Goal: Information Seeking & Learning: Learn about a topic

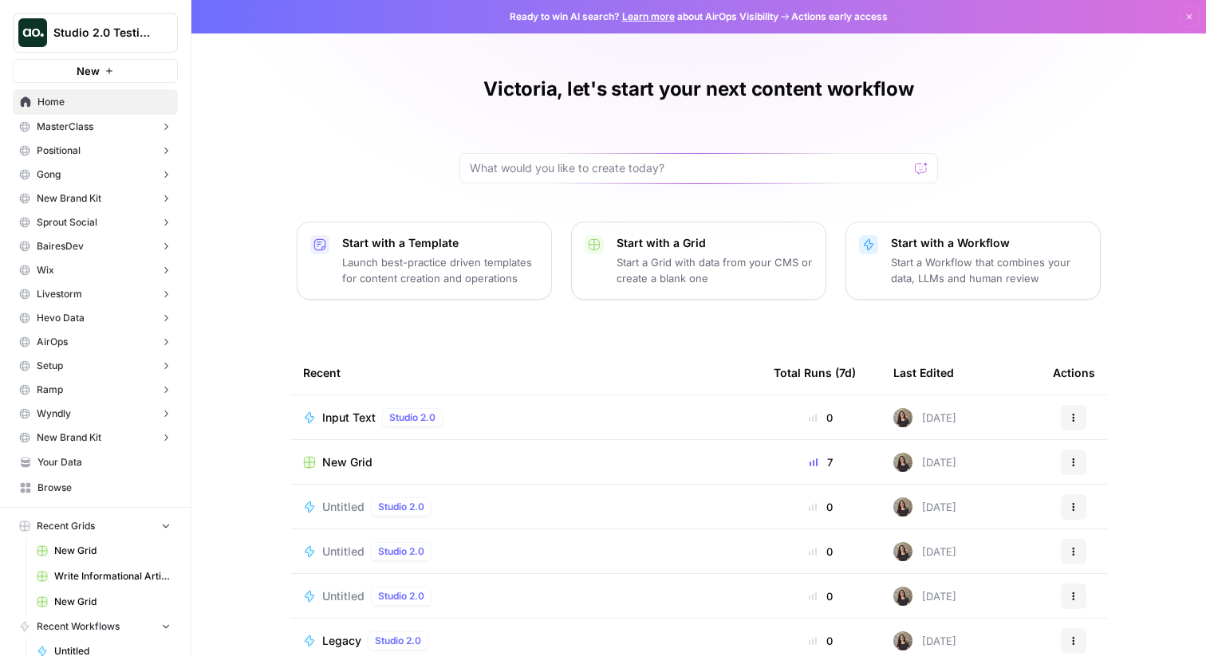
click at [138, 126] on button "MasterClass" at bounding box center [95, 127] width 165 height 24
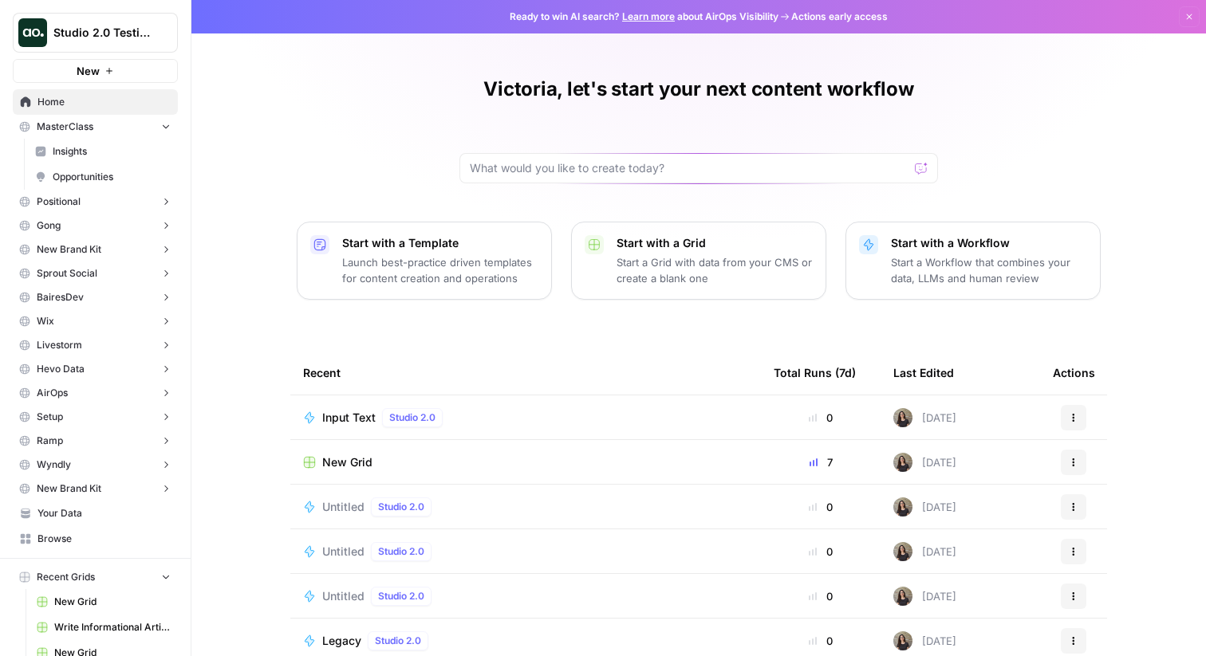
click at [139, 145] on span "Insights" at bounding box center [112, 151] width 118 height 14
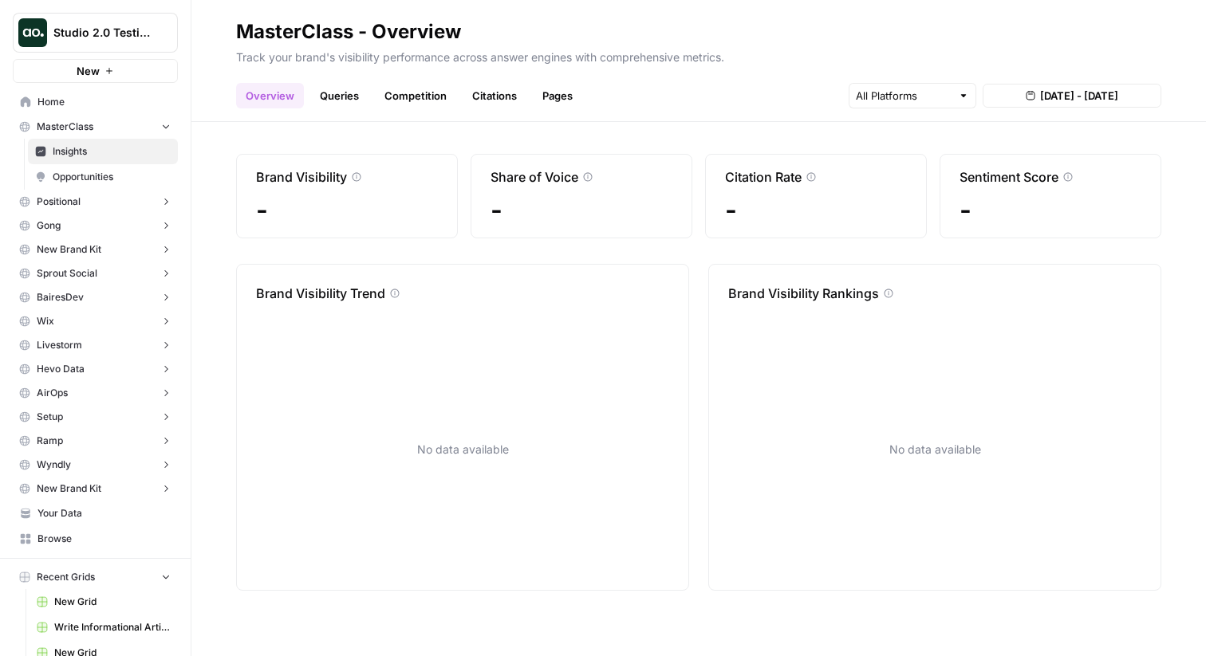
click at [482, 98] on link "Citations" at bounding box center [494, 96] width 64 height 26
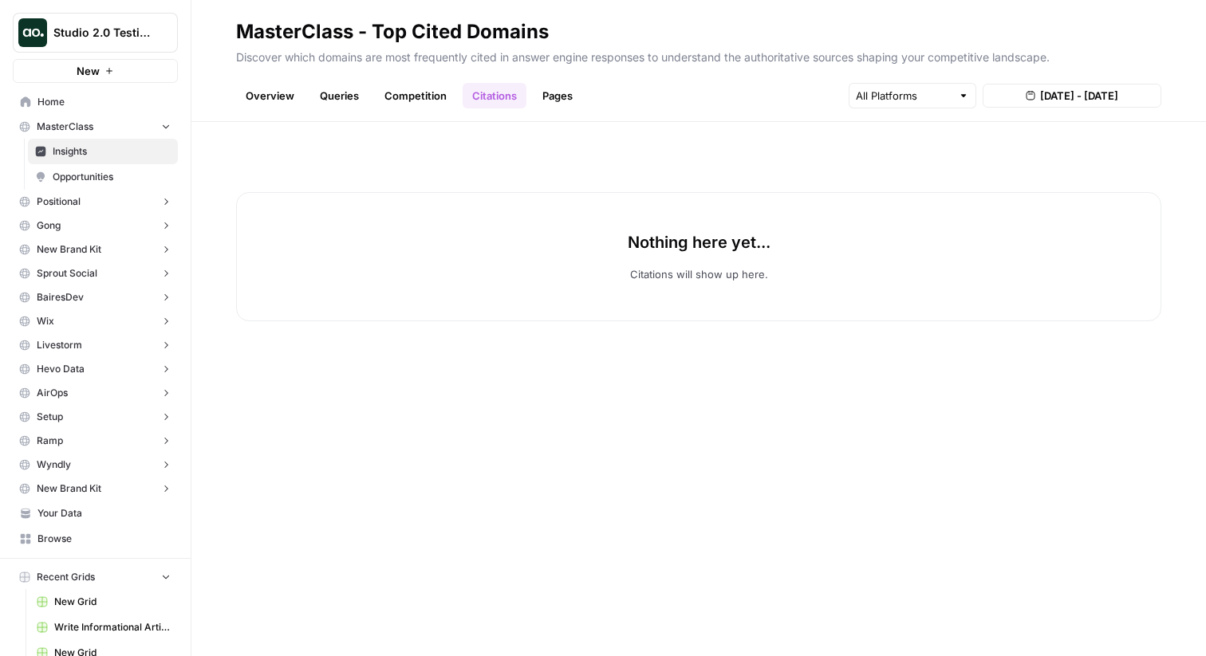
click at [421, 101] on link "Competition" at bounding box center [415, 96] width 81 height 26
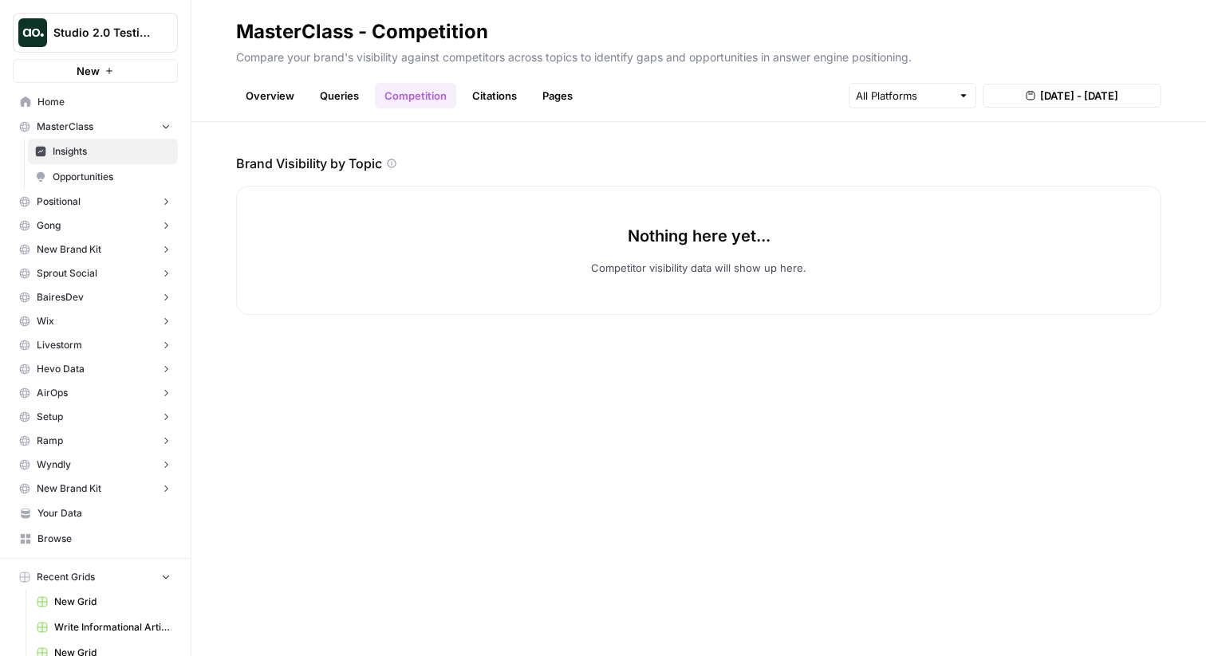
click at [351, 102] on link "Queries" at bounding box center [339, 96] width 58 height 26
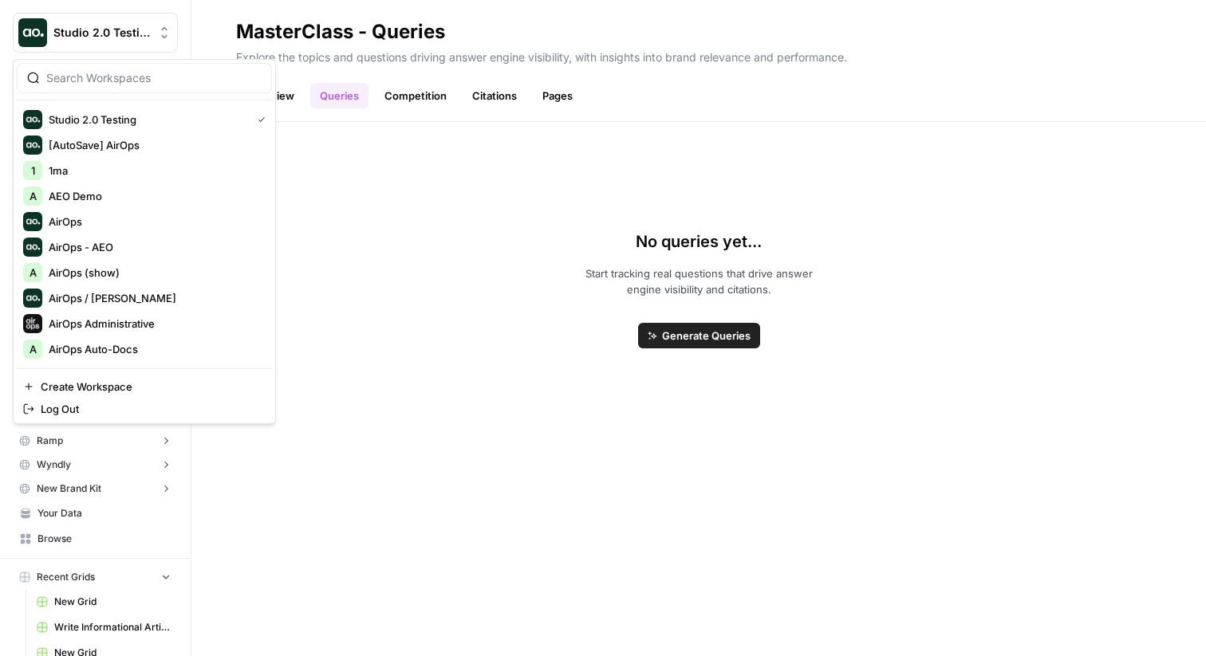
click at [112, 36] on span "Studio 2.0 Testing" at bounding box center [101, 33] width 96 height 16
click at [116, 79] on input "search" at bounding box center [153, 78] width 215 height 16
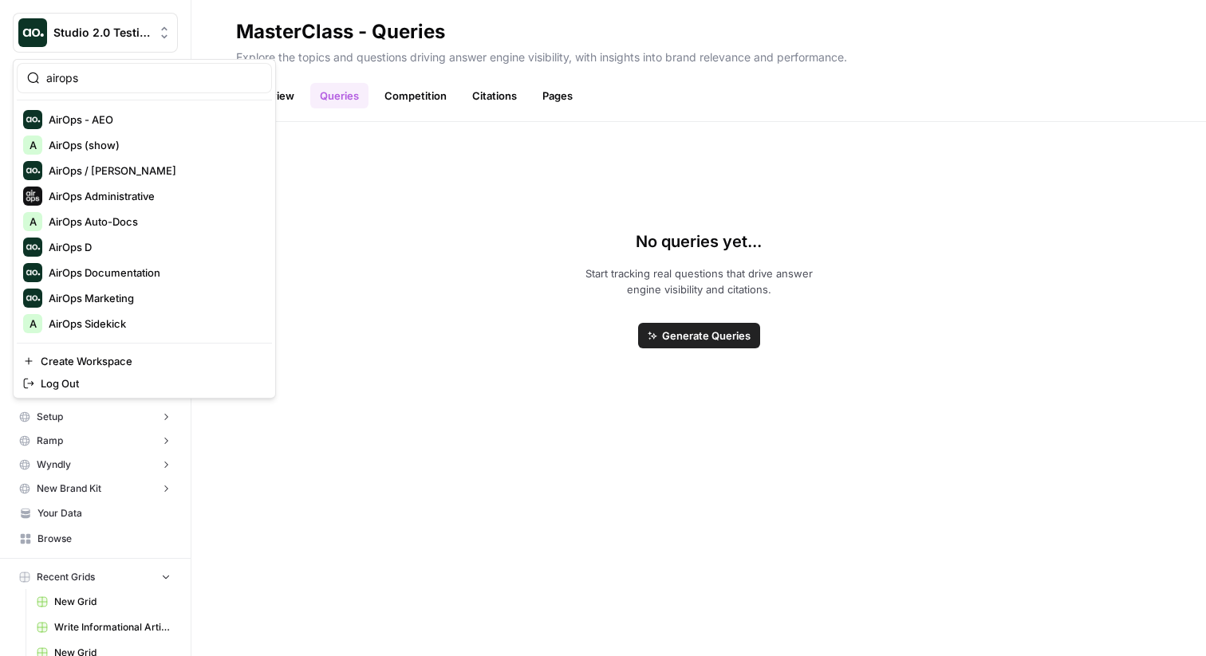
type input "airops"
click at [123, 126] on span "AirOps - AEO" at bounding box center [154, 120] width 211 height 16
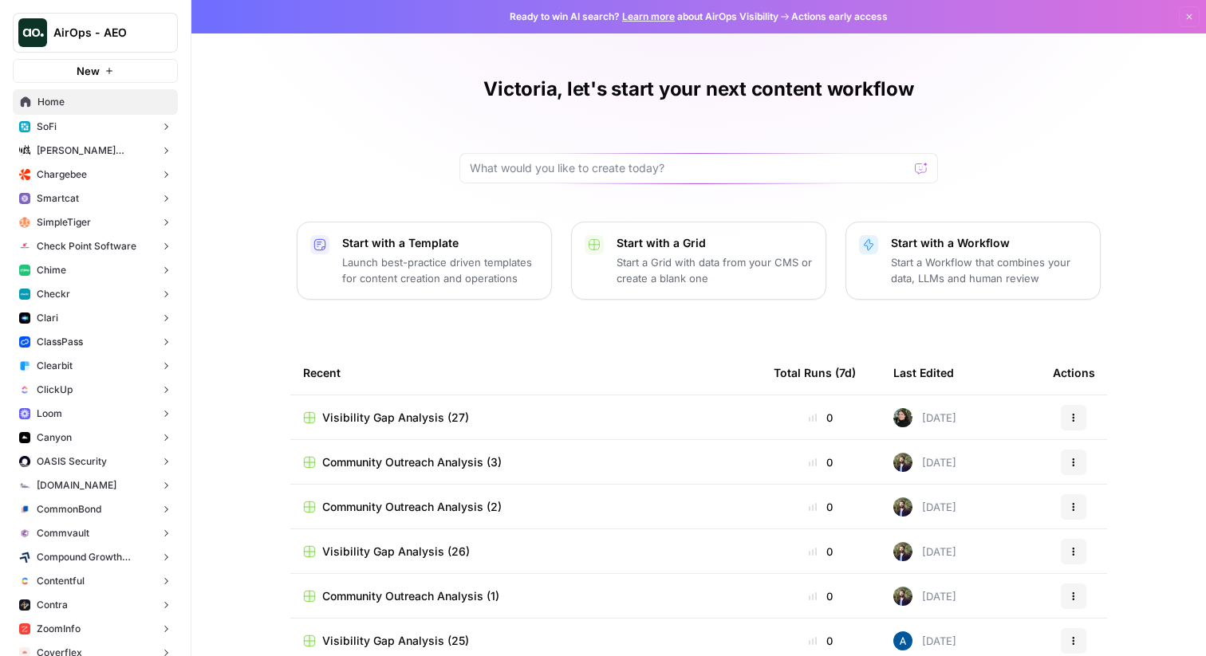
click at [120, 127] on button "SoFi" at bounding box center [95, 127] width 165 height 24
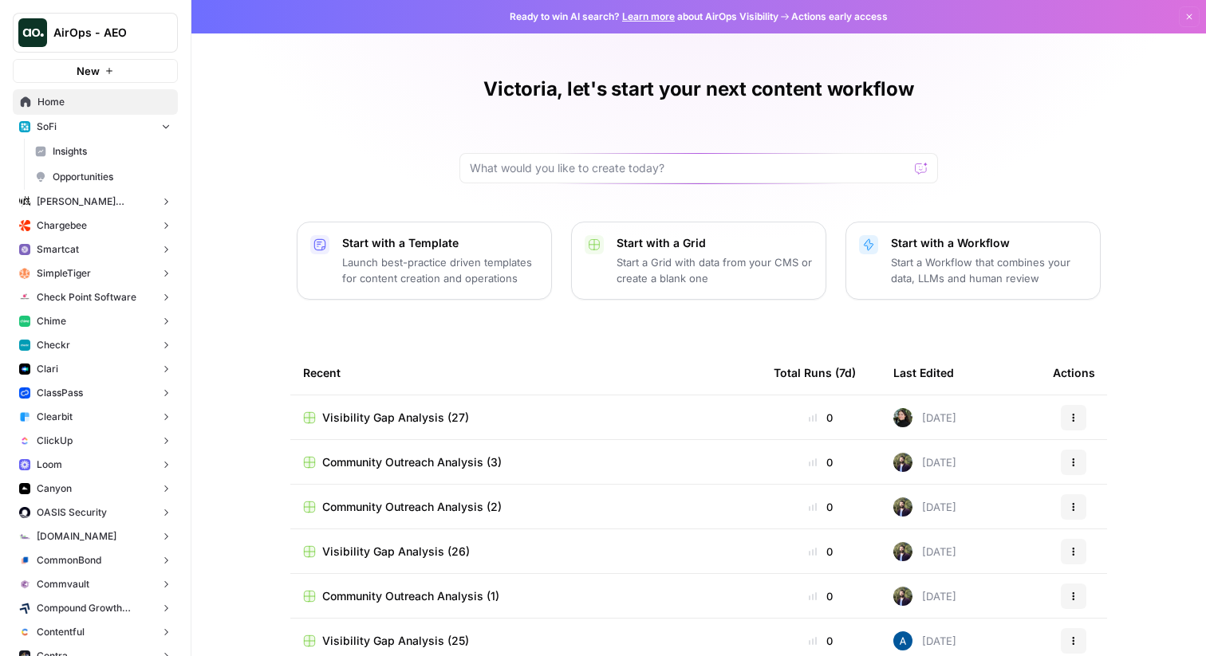
click at [128, 151] on span "Insights" at bounding box center [112, 151] width 118 height 14
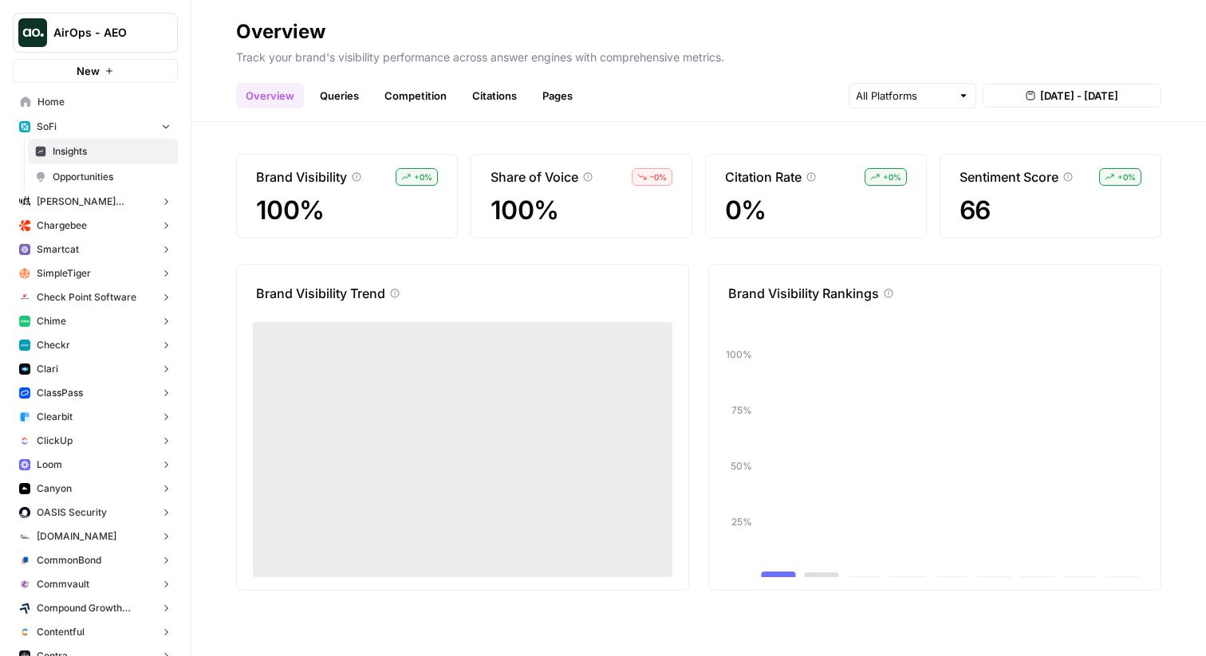
click at [494, 91] on link "Citations" at bounding box center [494, 96] width 64 height 26
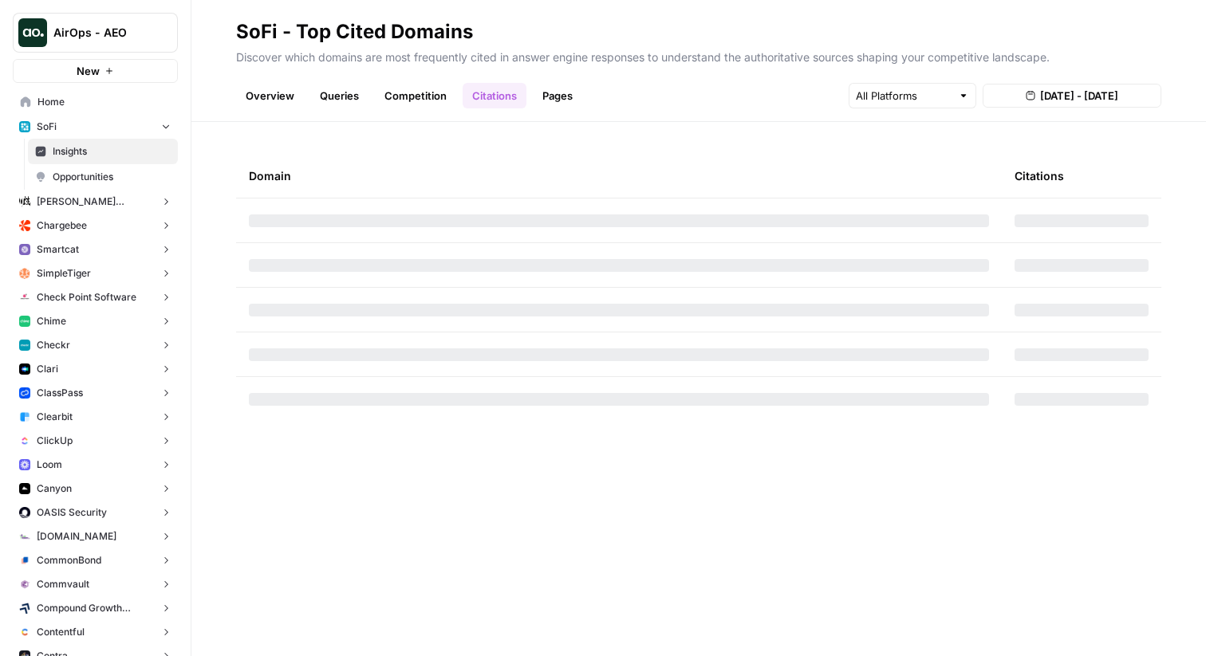
click at [494, 91] on link "Citations" at bounding box center [494, 96] width 64 height 26
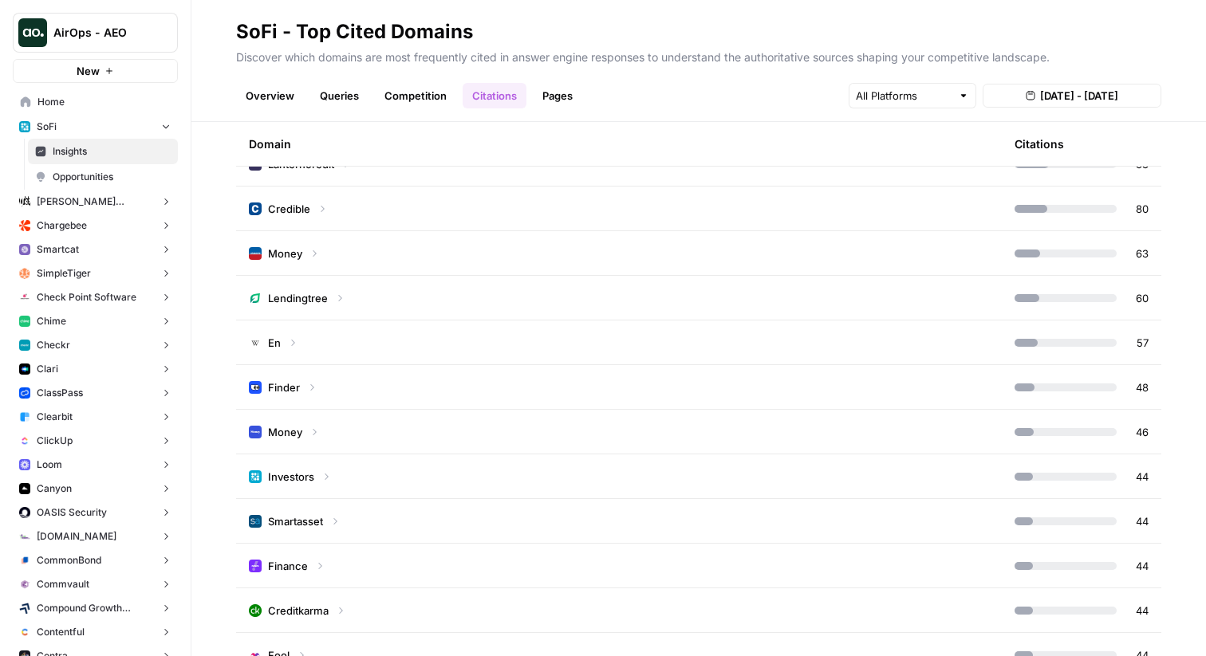
scroll to position [507, 0]
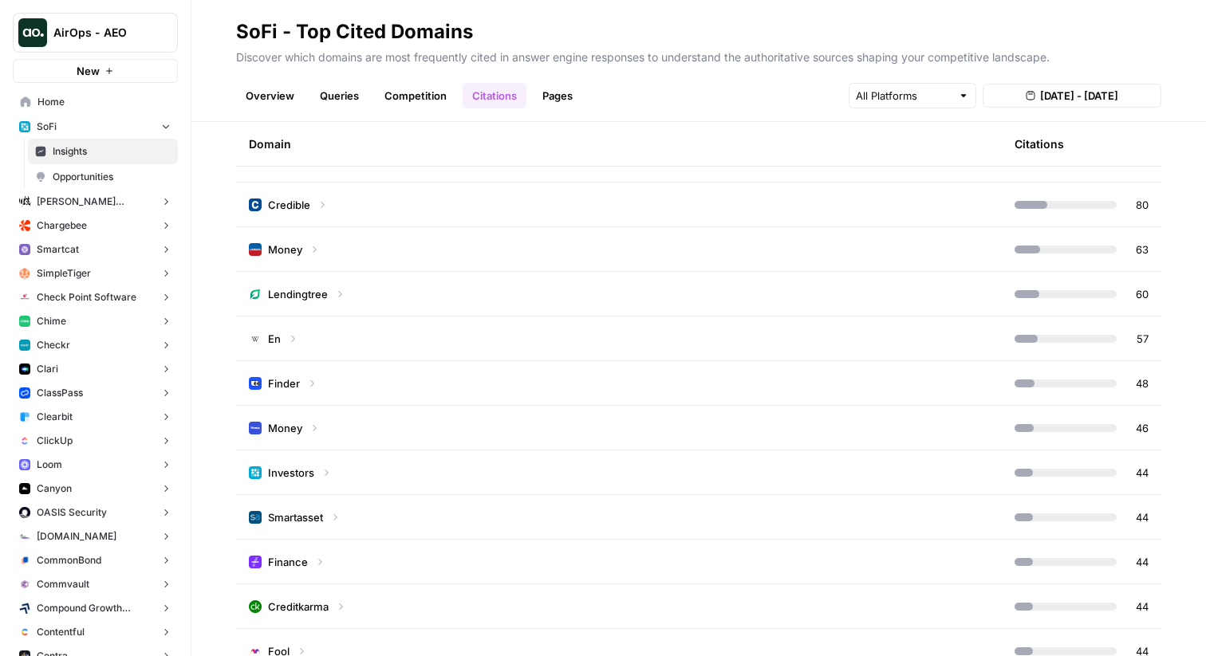
click at [277, 338] on span "En" at bounding box center [274, 339] width 13 height 16
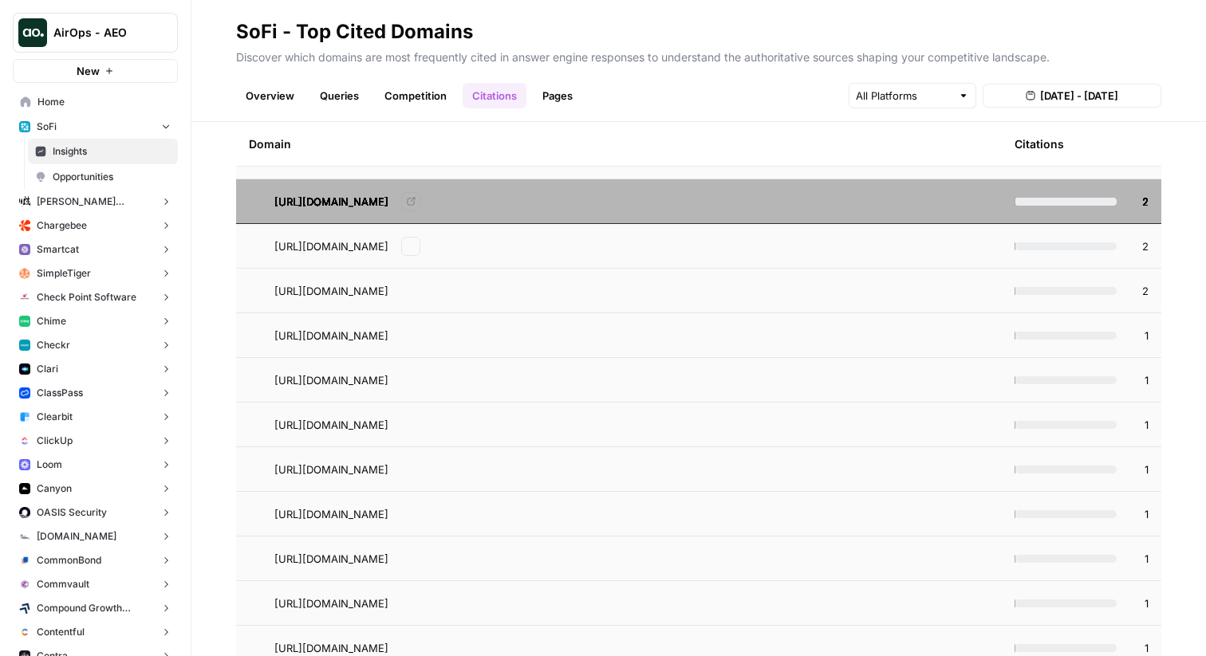
scroll to position [1332, 0]
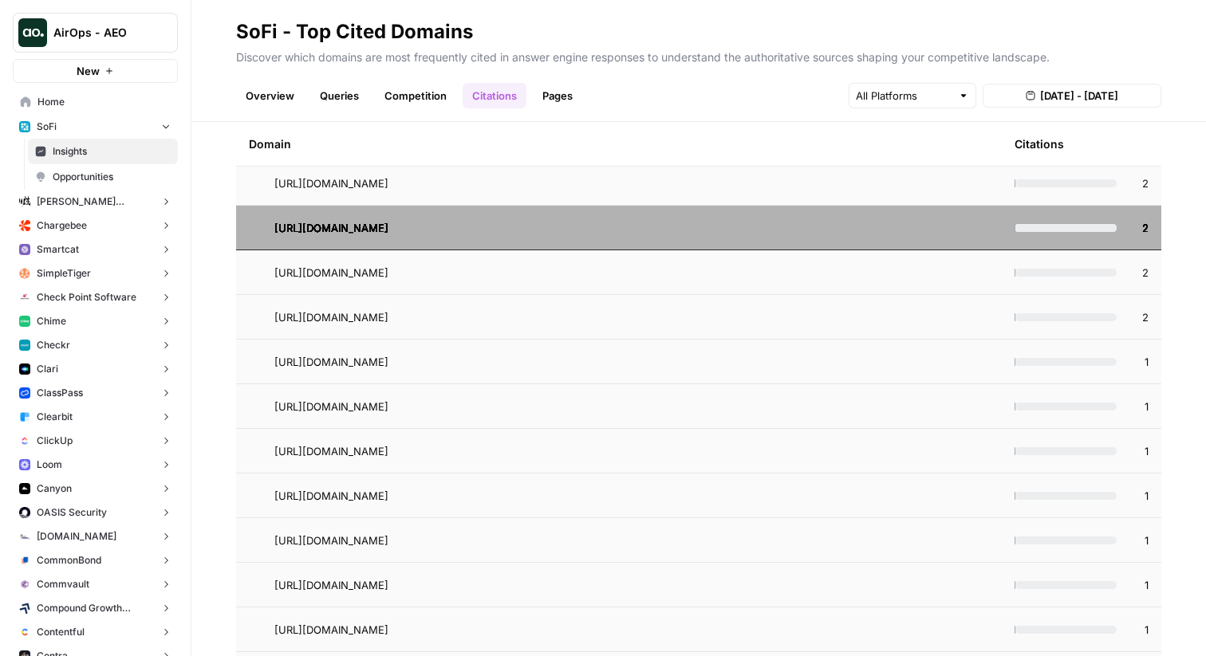
click at [635, 242] on td "https://en.wikipedia.org/wiki/Mortgage_calculator" at bounding box center [618, 228] width 765 height 44
click at [626, 278] on div "https://en.wikipedia.org/wiki/Mortgage_calculator Go to page" at bounding box center [631, 272] width 714 height 19
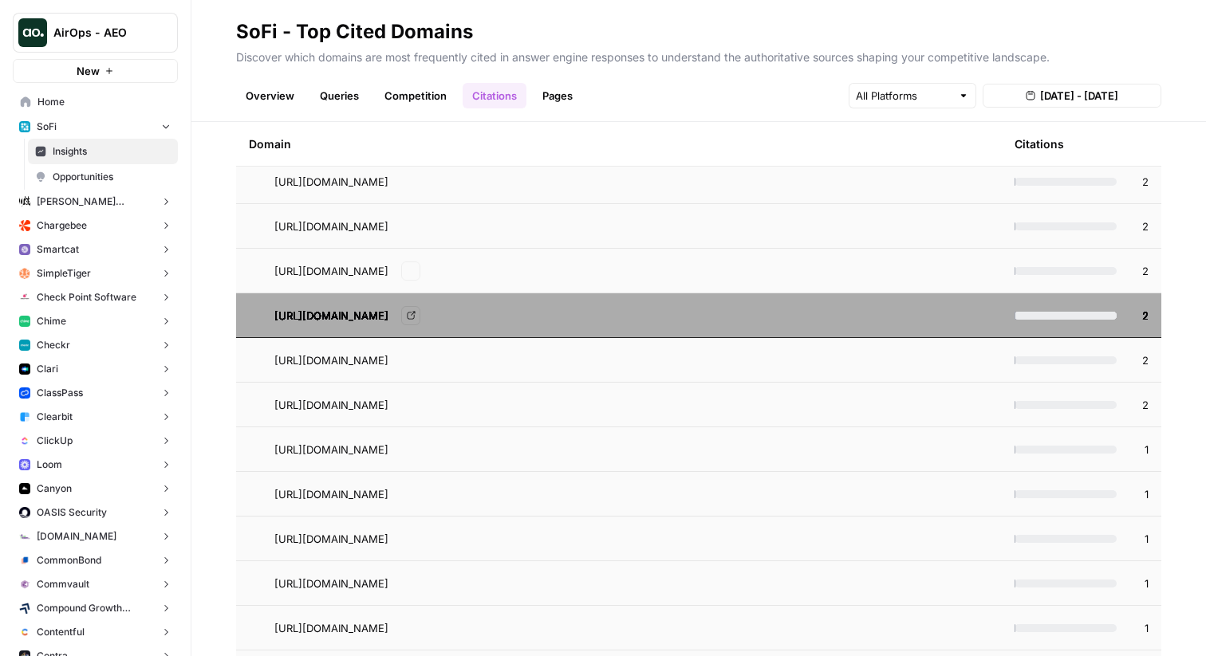
scroll to position [1241, 0]
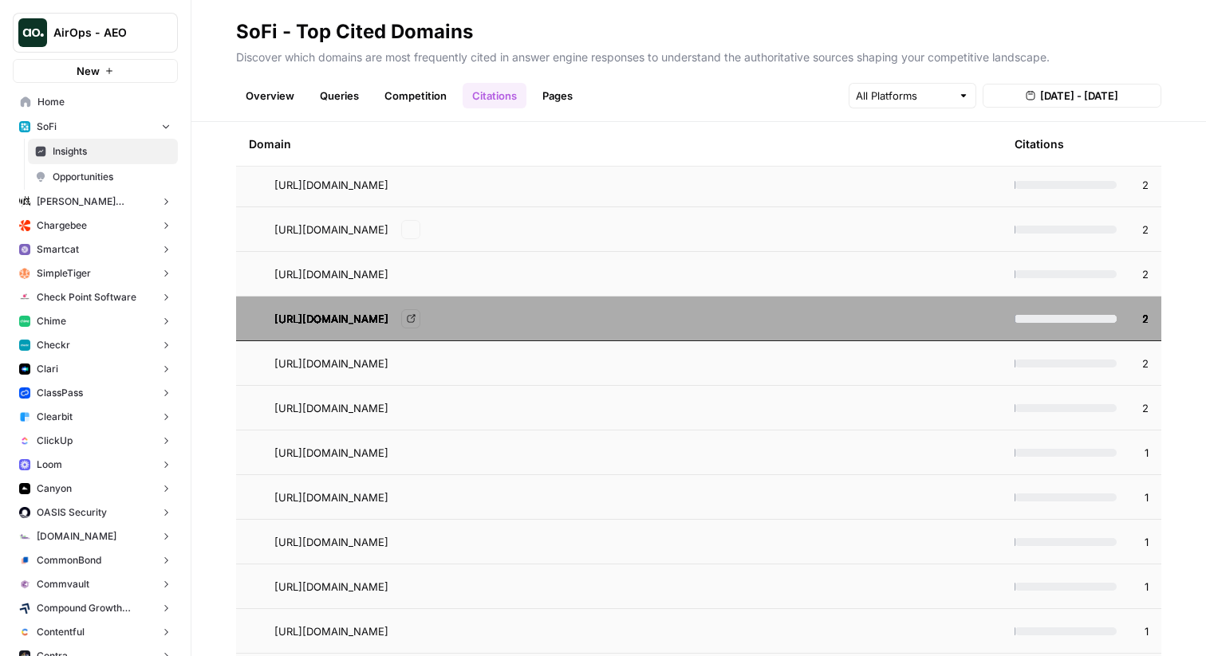
click at [623, 294] on td "https://en.wikipedia.org/wiki/FHA_insured_loan Go to page" at bounding box center [618, 274] width 765 height 44
click at [388, 321] on span "https://en.wikipedia.org/wiki/Mortgage_calculator" at bounding box center [331, 319] width 114 height 16
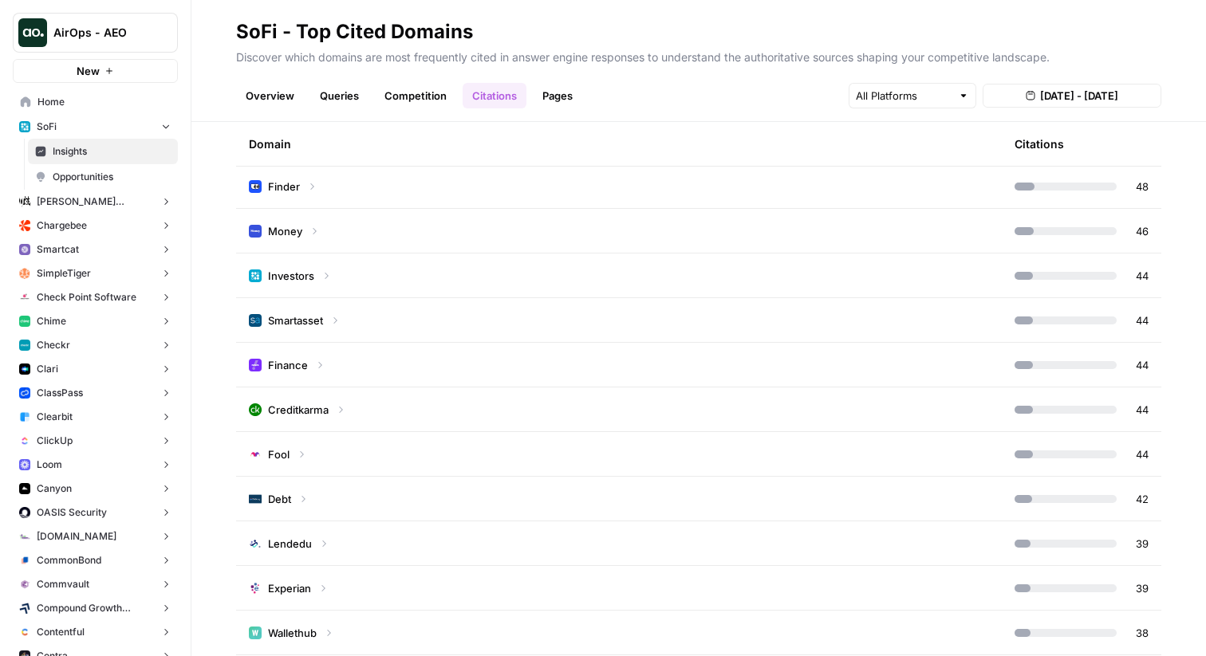
scroll to position [2849, 0]
click at [484, 301] on td "Smartasset" at bounding box center [618, 319] width 765 height 44
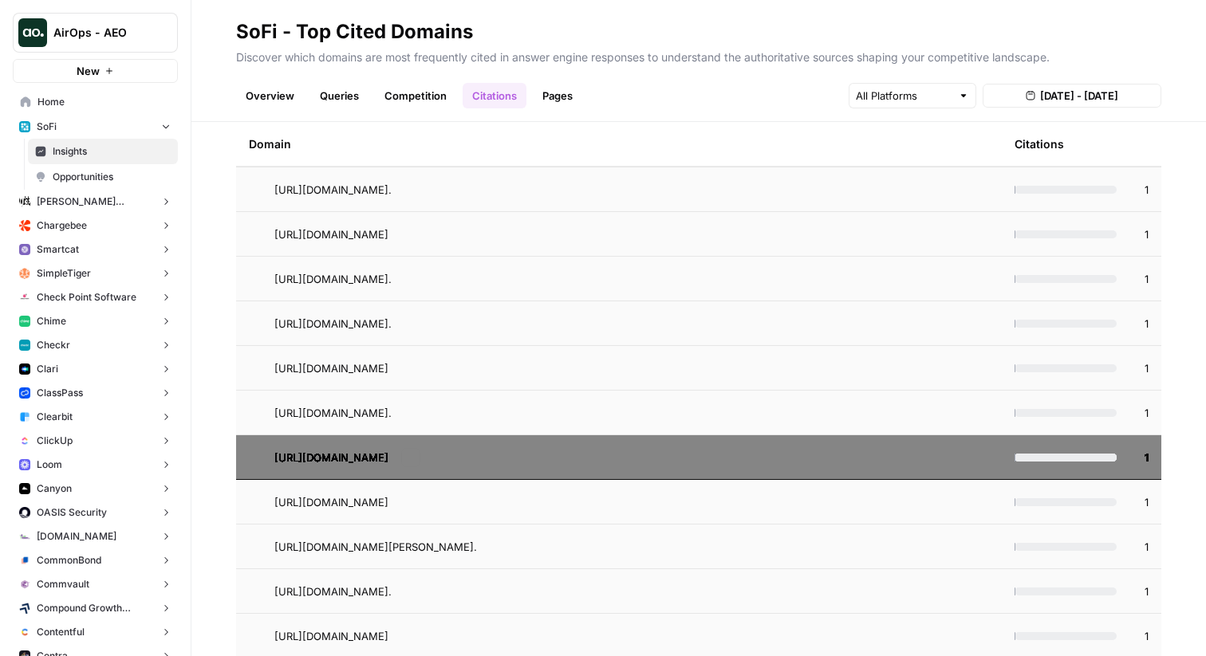
scroll to position [5912, 0]
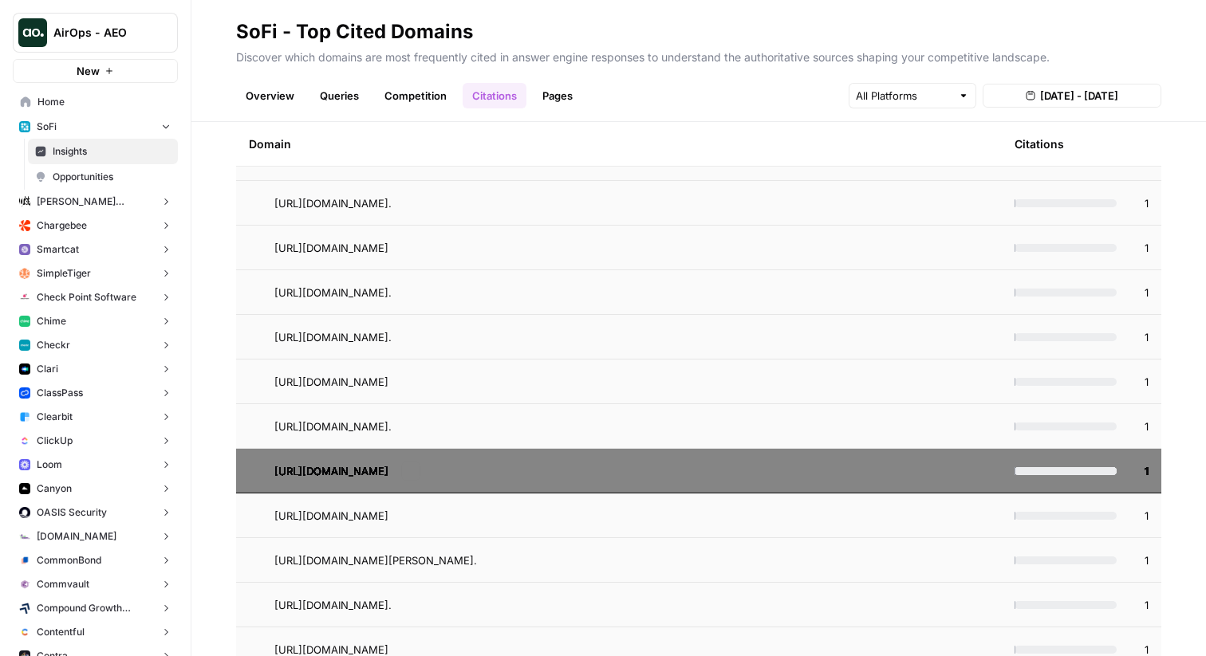
click at [388, 389] on span "https://smartasset.com/retirement/ira-contribution-deadline" at bounding box center [331, 382] width 114 height 16
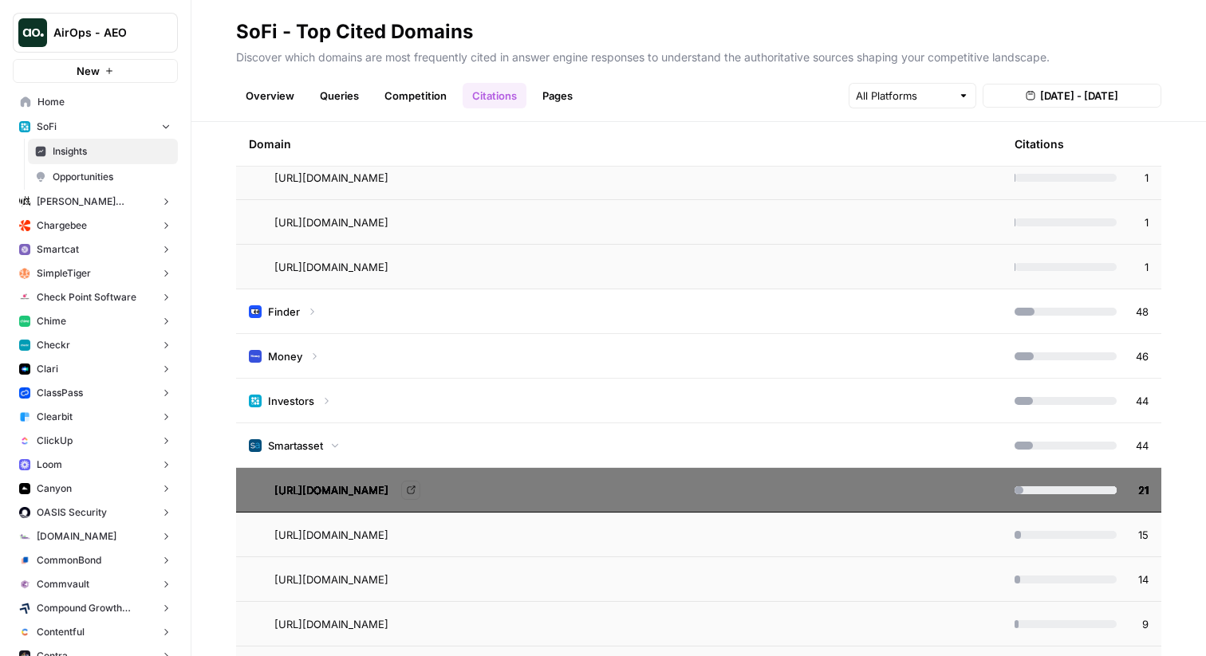
scroll to position [2733, 0]
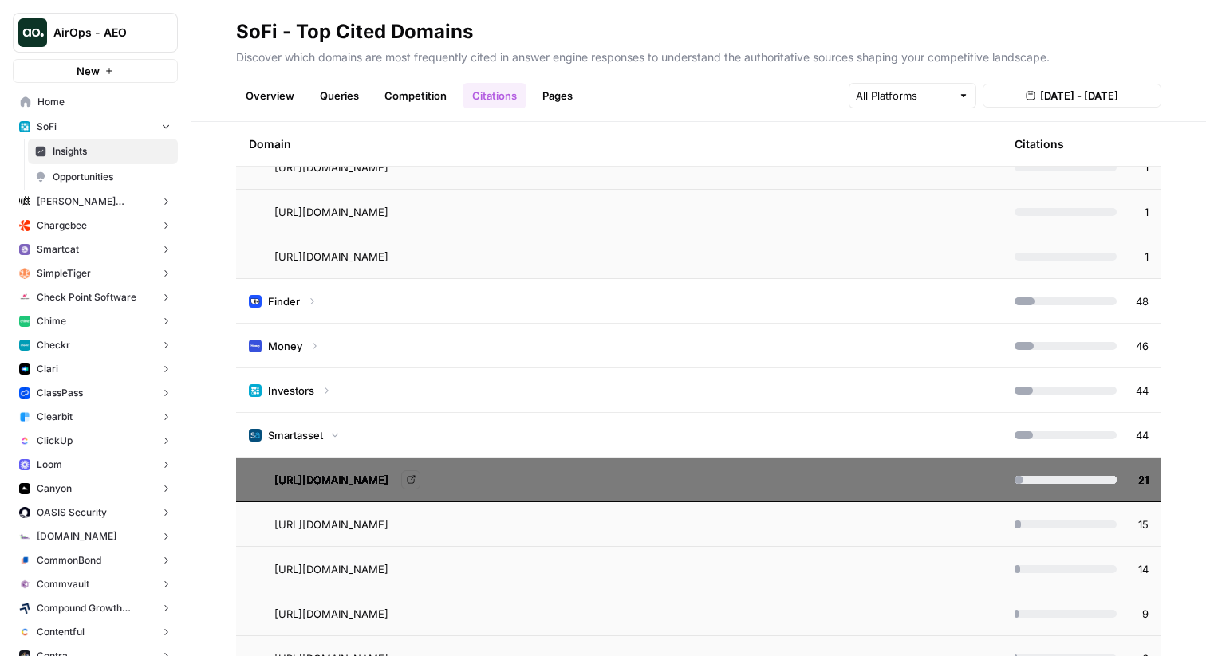
click at [333, 434] on icon at bounding box center [335, 435] width 6 height 4
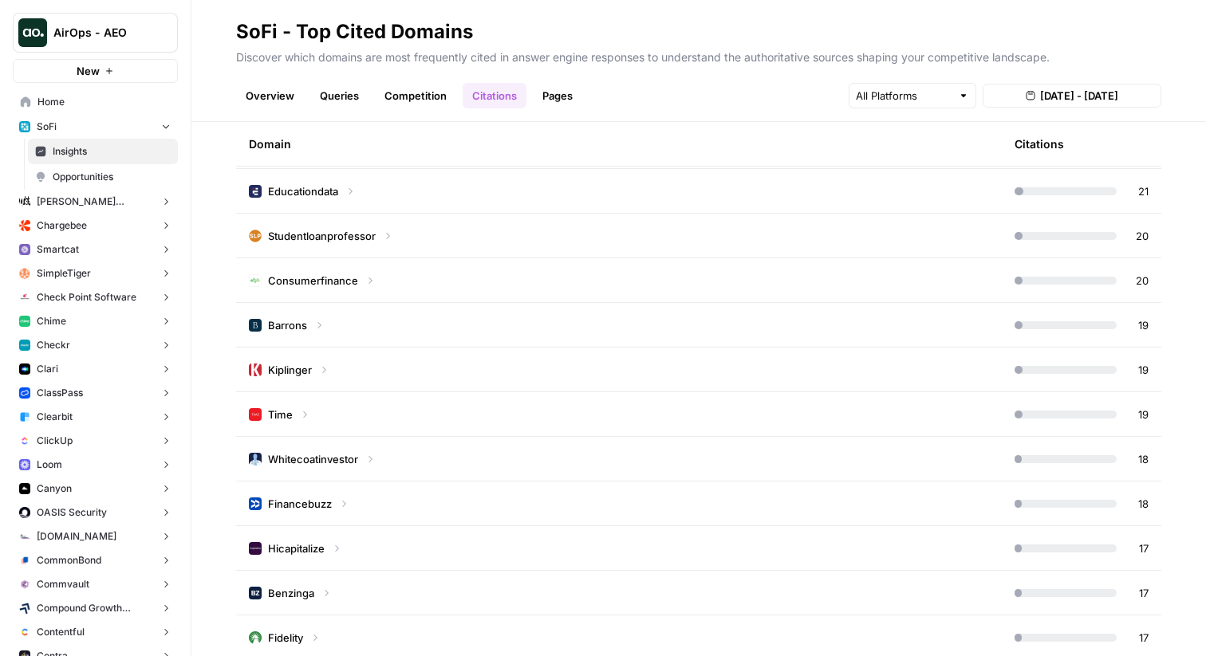
scroll to position [3631, 0]
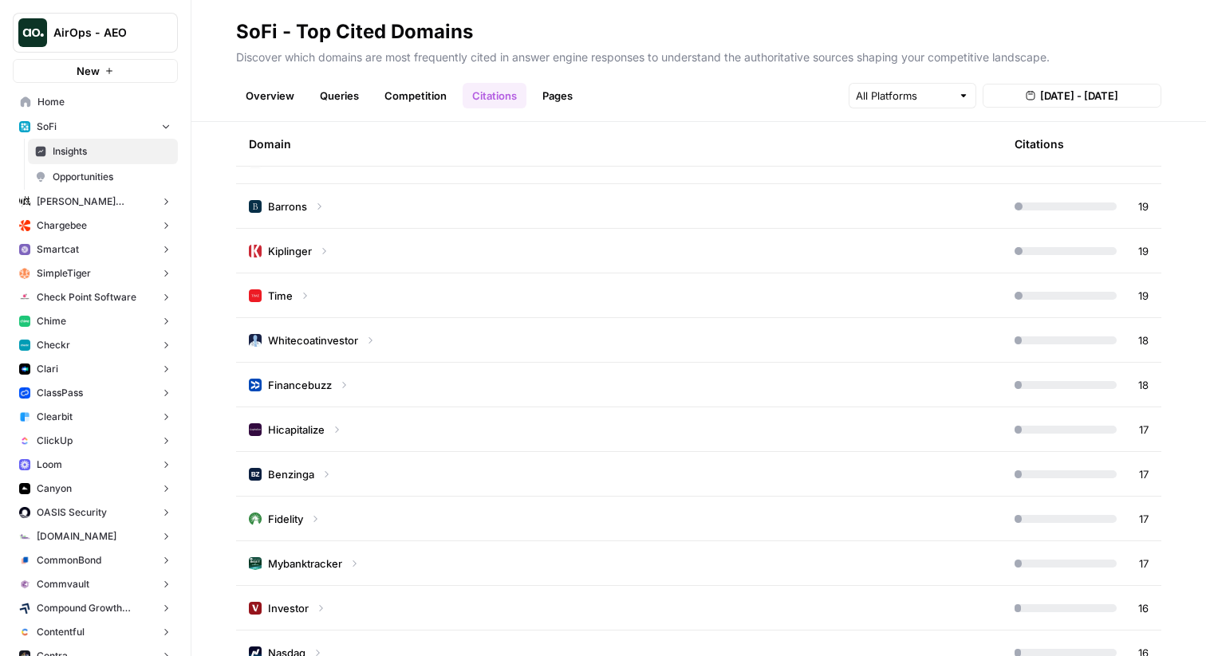
click at [306, 301] on icon at bounding box center [304, 295] width 11 height 11
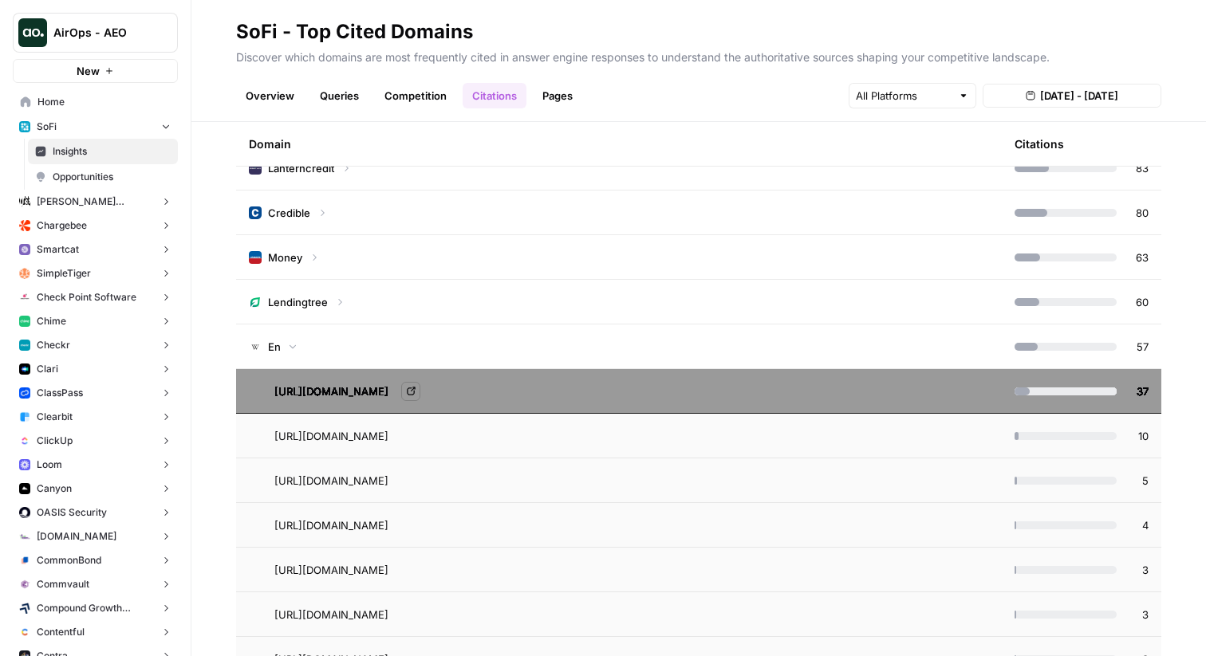
scroll to position [502, 0]
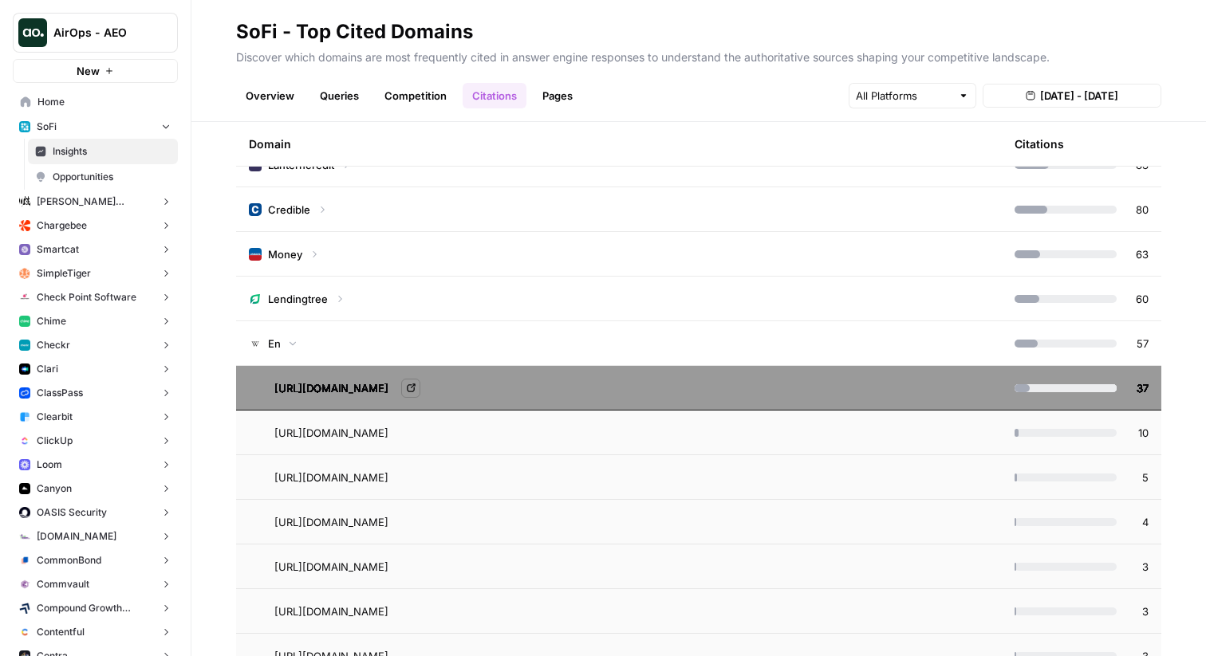
click at [297, 348] on div "En" at bounding box center [273, 344] width 49 height 16
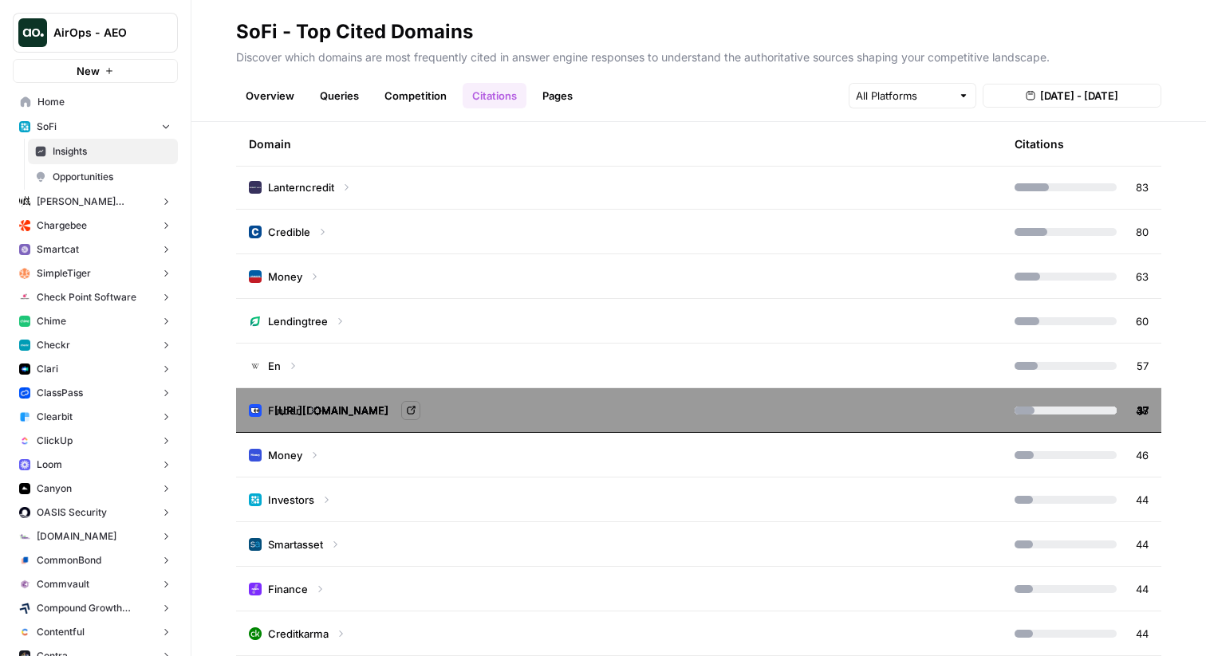
scroll to position [481, 0]
click at [289, 363] on icon at bounding box center [292, 365] width 11 height 11
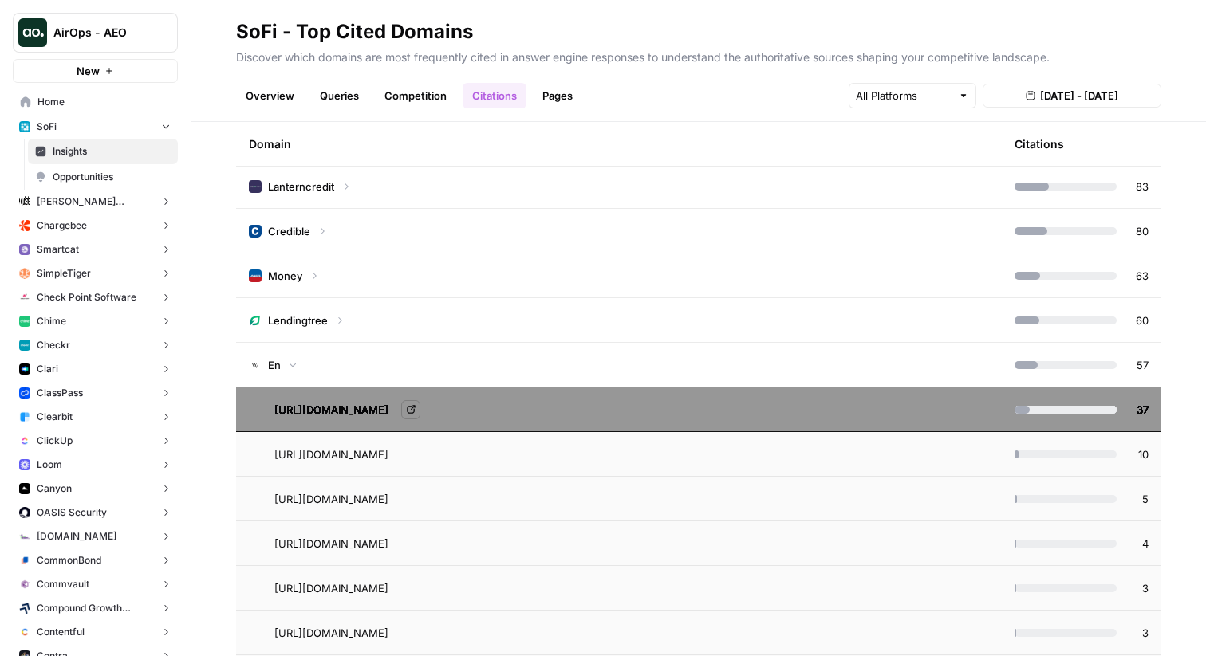
click at [289, 363] on icon at bounding box center [292, 365] width 6 height 4
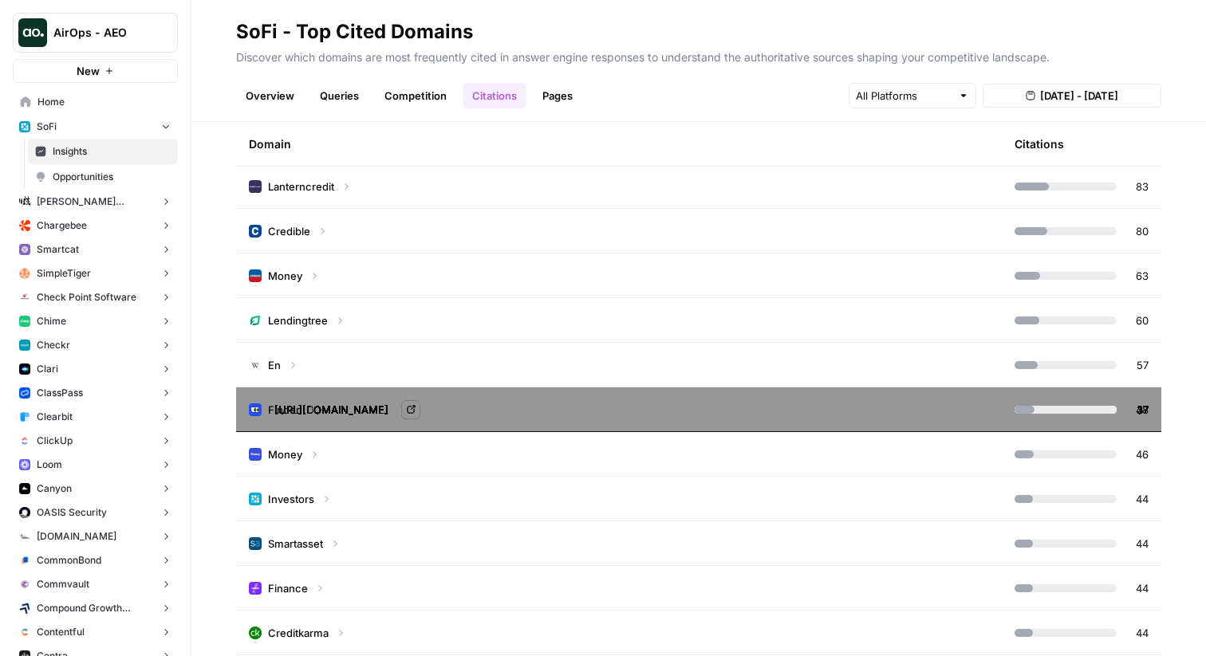
click at [312, 474] on td "Money" at bounding box center [618, 454] width 765 height 44
click at [303, 403] on div "Finder" at bounding box center [283, 410] width 69 height 16
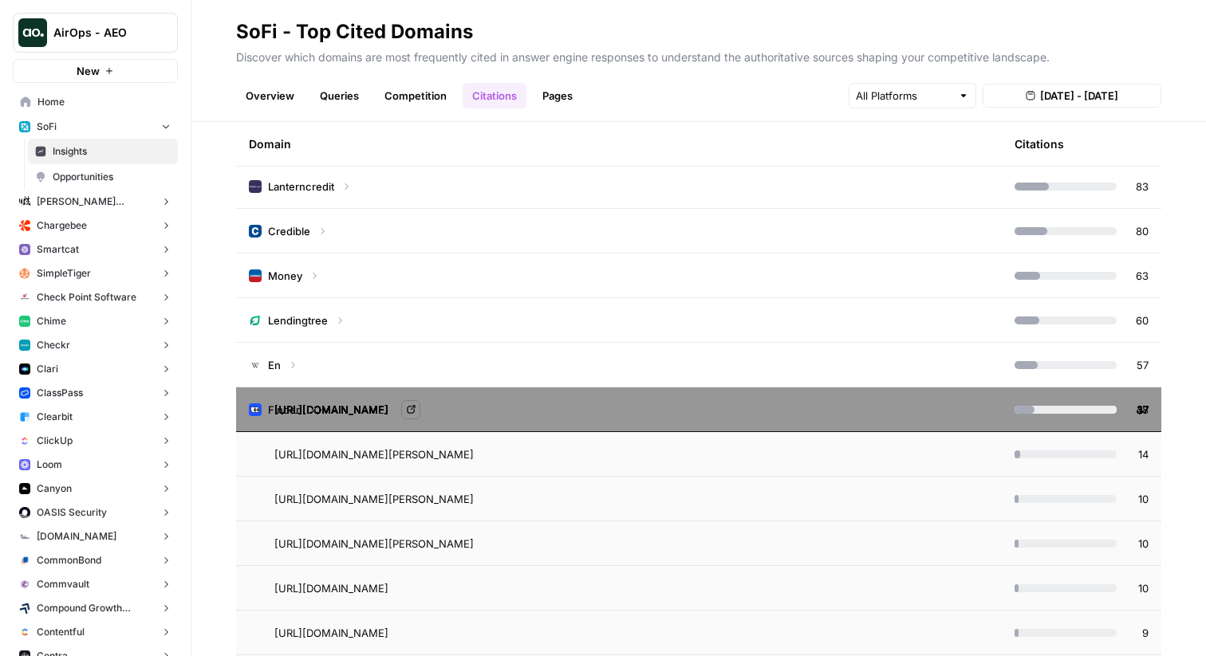
click at [303, 409] on div "Finder" at bounding box center [283, 410] width 69 height 16
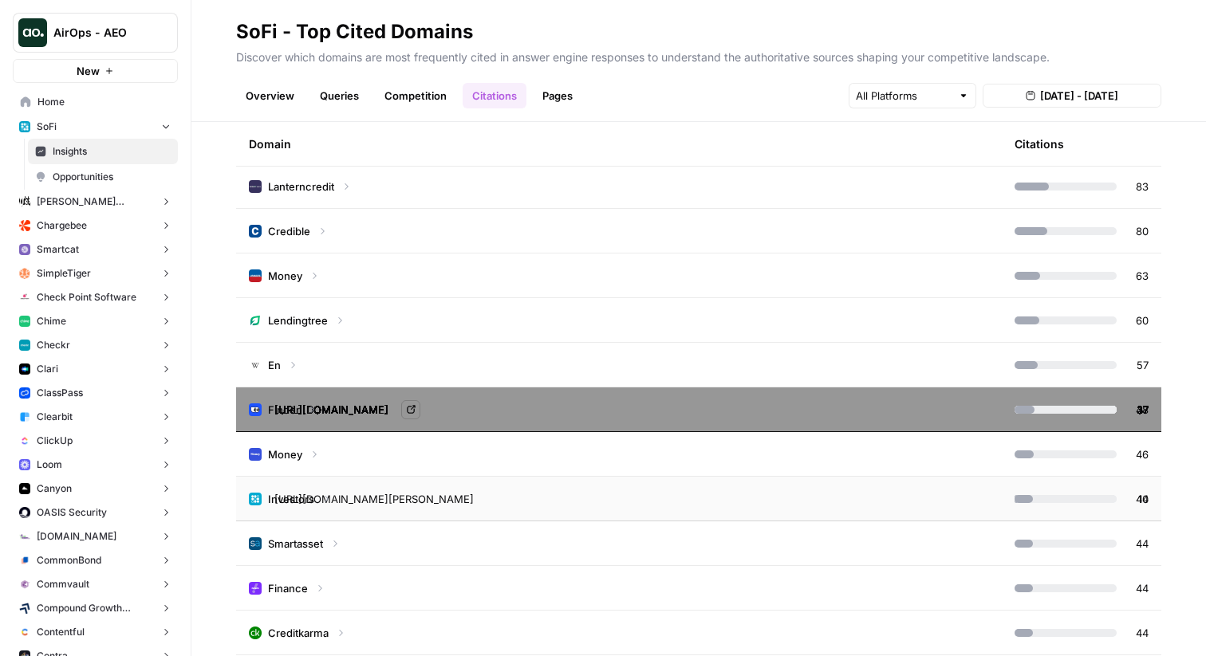
click at [293, 357] on div "En" at bounding box center [273, 365] width 49 height 16
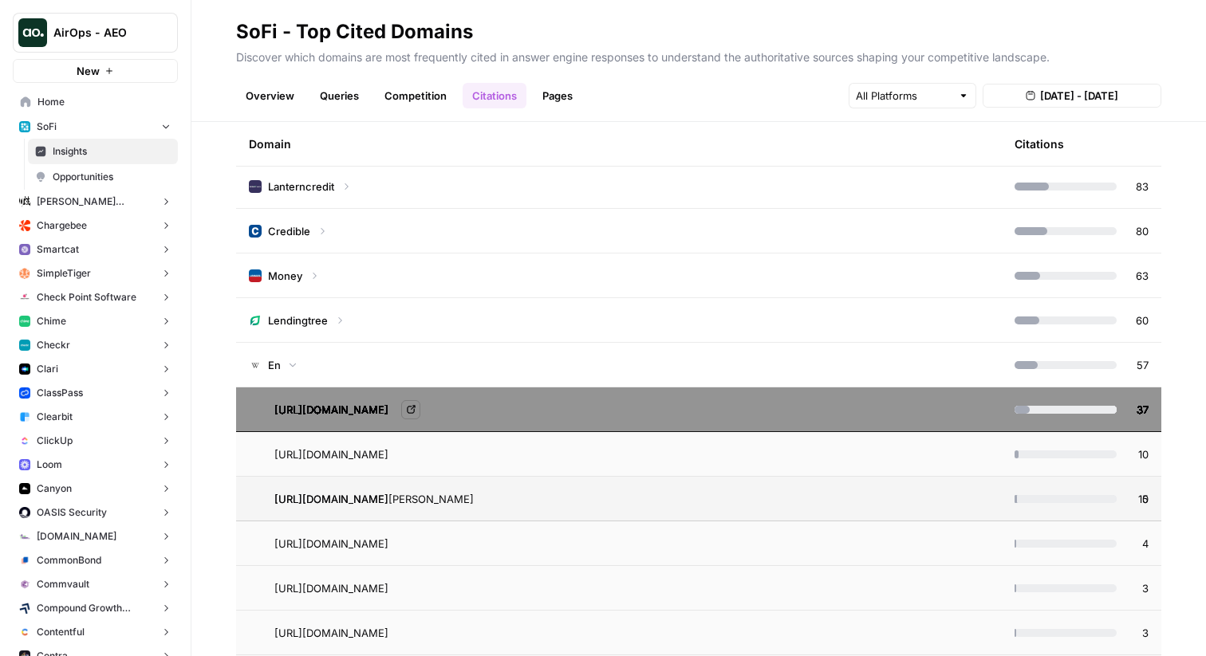
click at [293, 358] on div "En" at bounding box center [273, 365] width 49 height 16
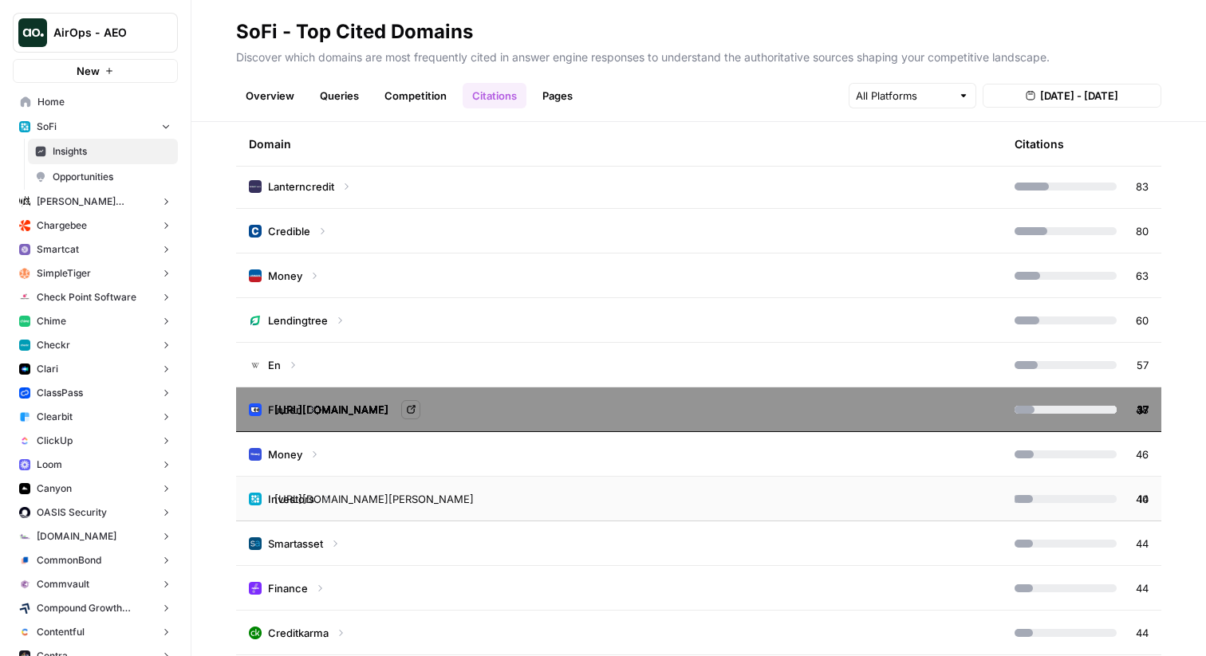
click at [313, 494] on span "Investors" at bounding box center [291, 499] width 46 height 16
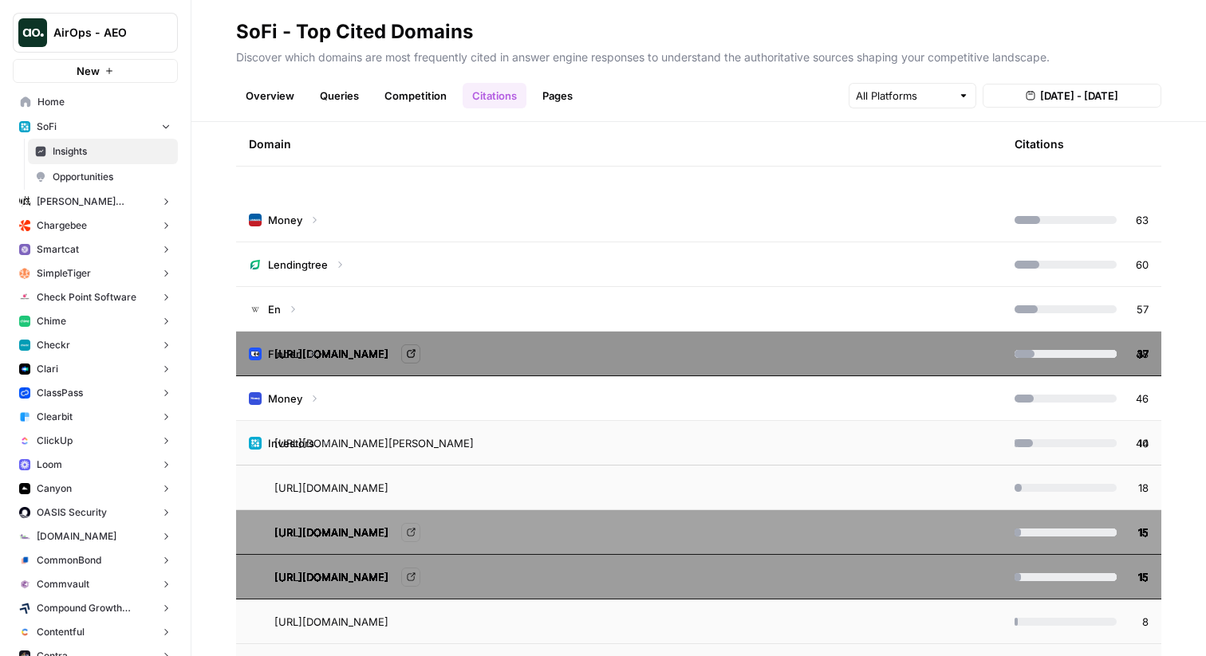
scroll to position [510, 0]
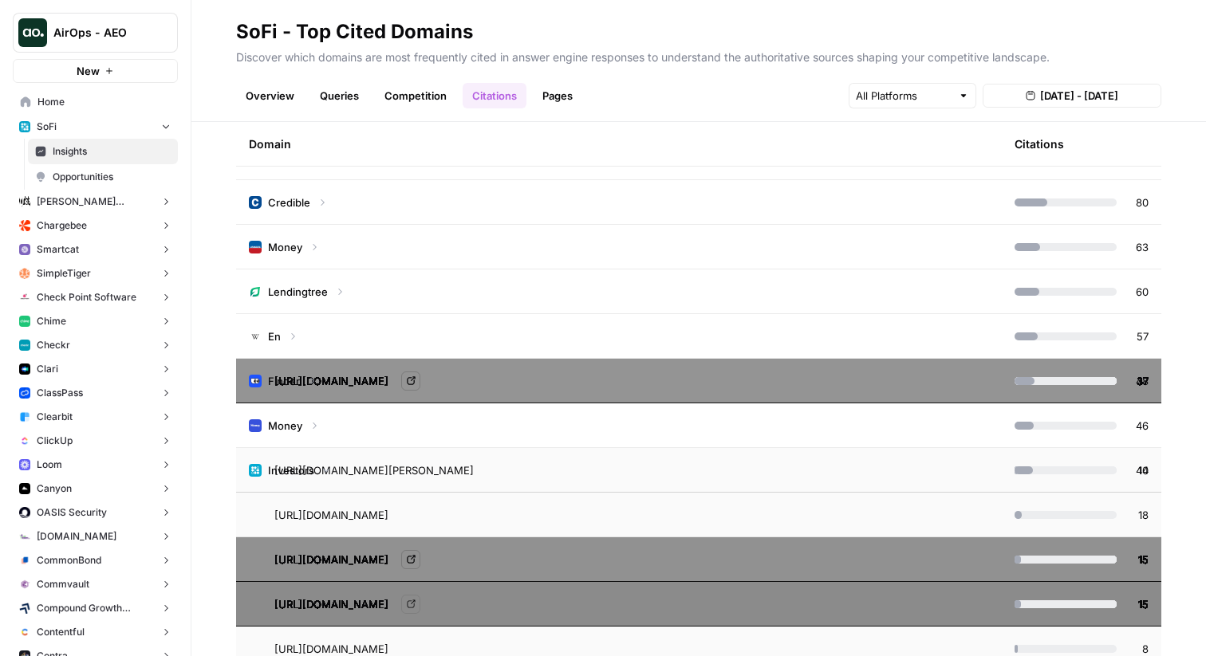
click at [298, 463] on span "Investors" at bounding box center [291, 470] width 46 height 16
click at [379, 382] on td "Finder" at bounding box center [618, 381] width 765 height 44
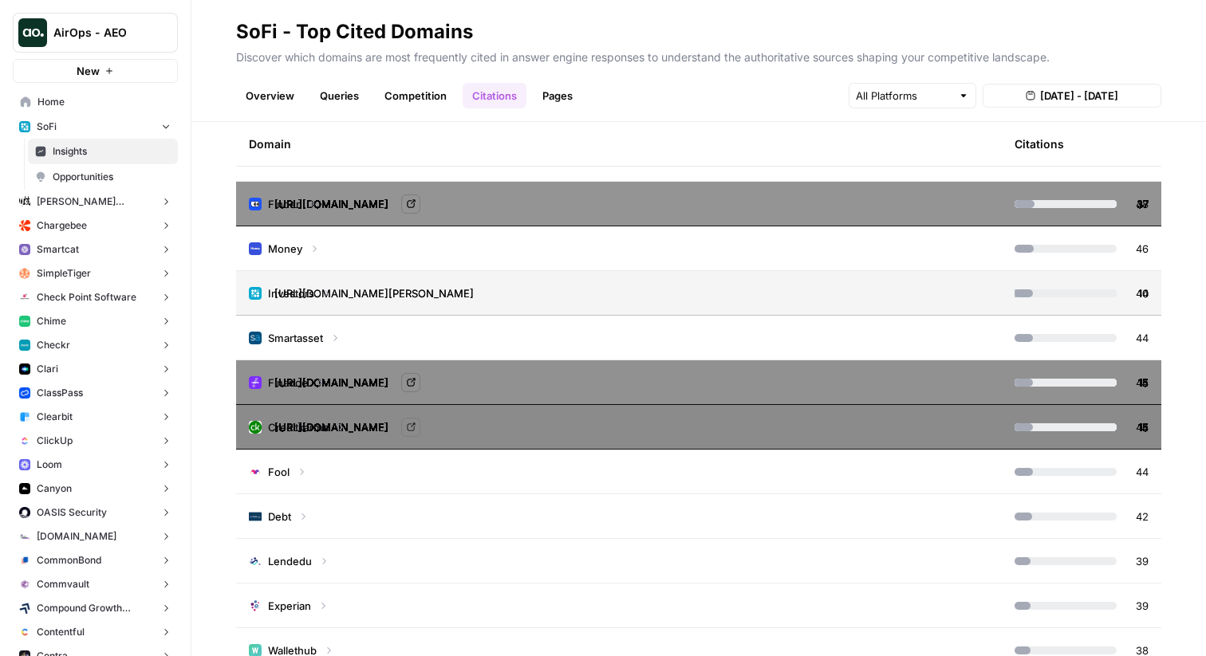
scroll to position [727, 0]
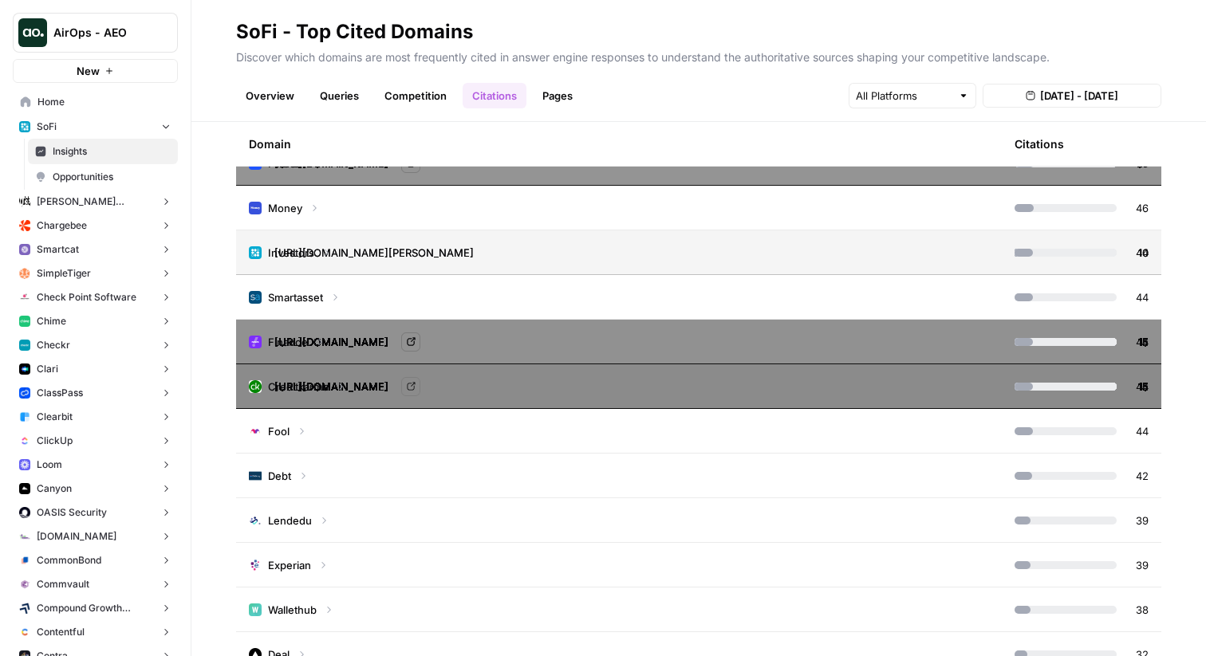
click at [364, 436] on td "Fool" at bounding box center [618, 431] width 765 height 44
click at [329, 473] on td "Debt" at bounding box center [618, 476] width 765 height 44
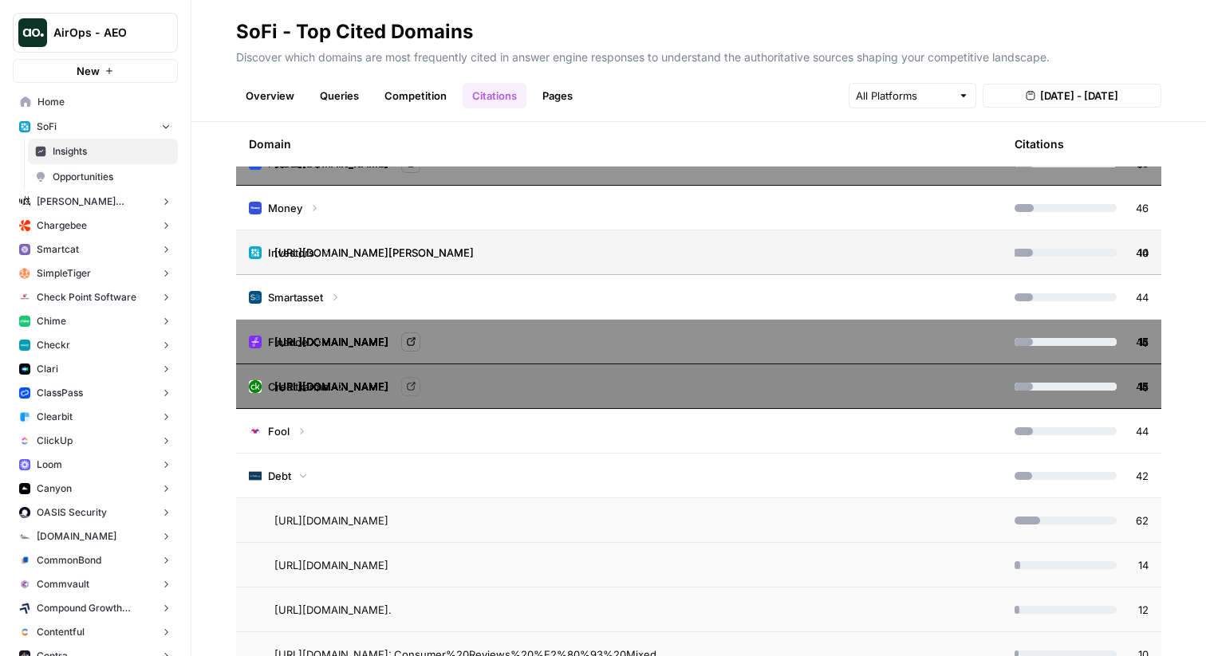
click at [329, 473] on td "Debt" at bounding box center [618, 476] width 765 height 44
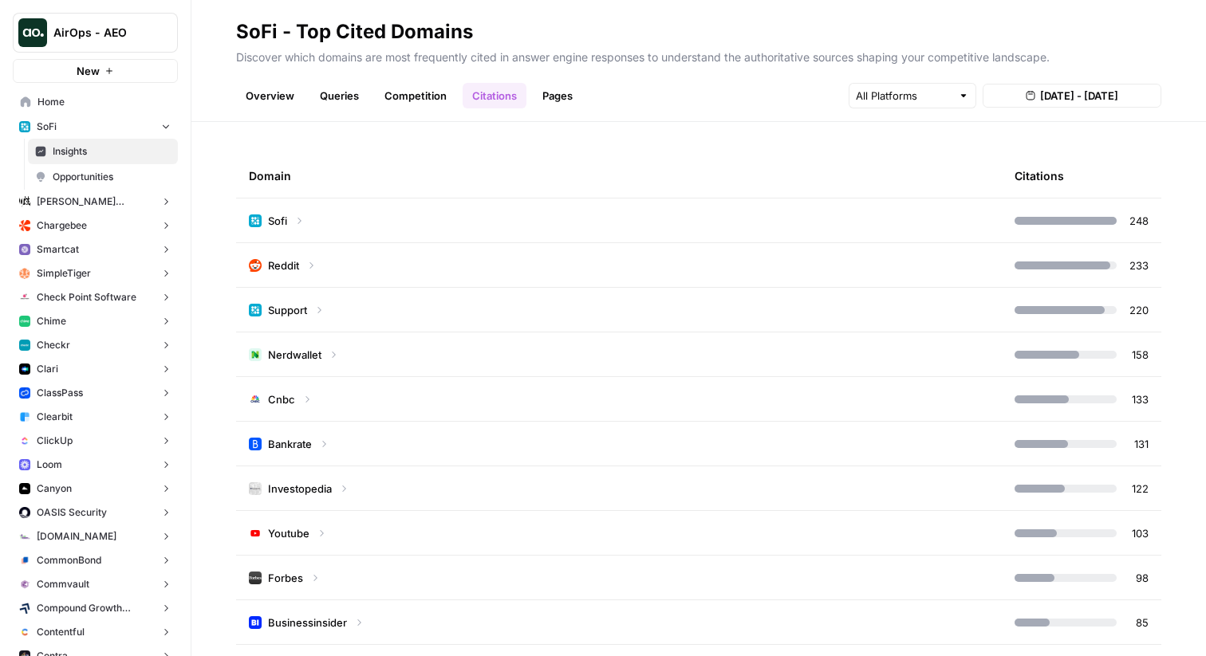
click at [288, 222] on div "Sofi" at bounding box center [277, 221] width 56 height 16
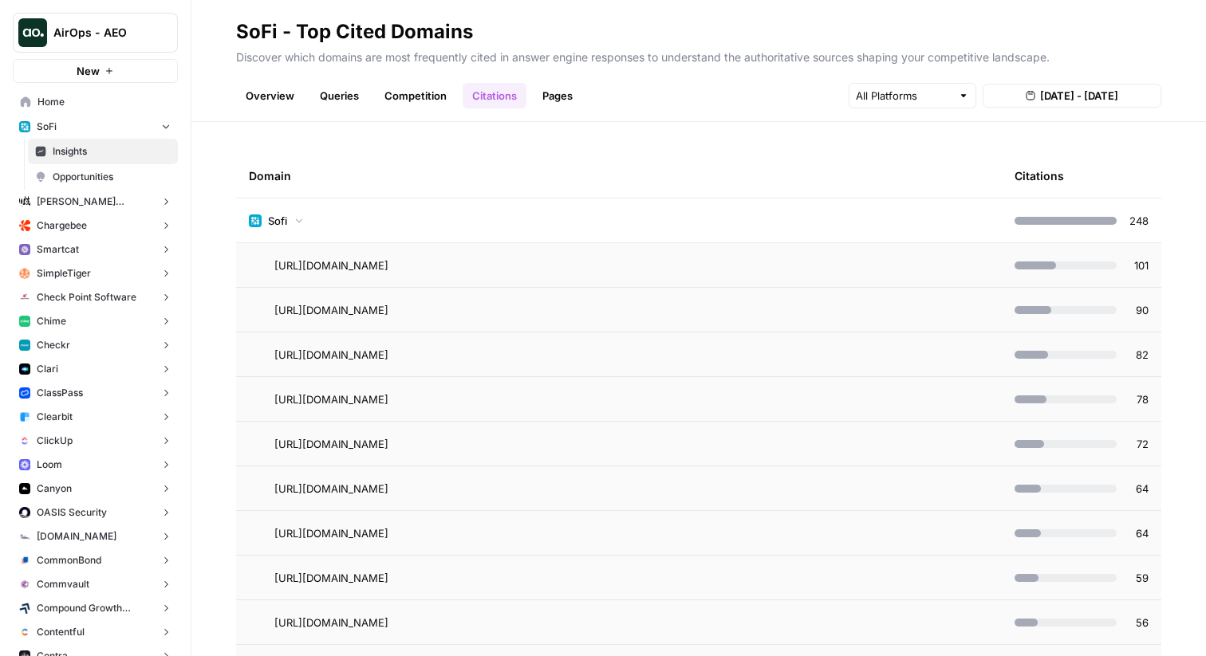
click at [288, 222] on div "Sofi" at bounding box center [277, 221] width 56 height 16
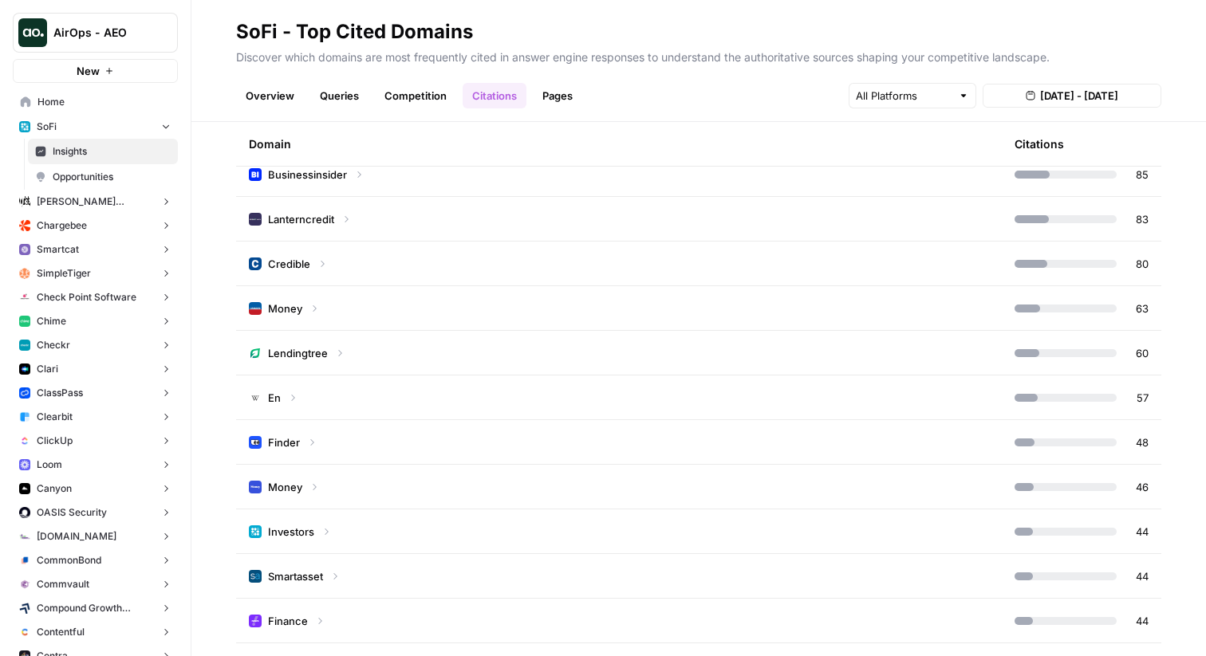
scroll to position [449, 0]
click at [287, 403] on div "En" at bounding box center [273, 397] width 49 height 16
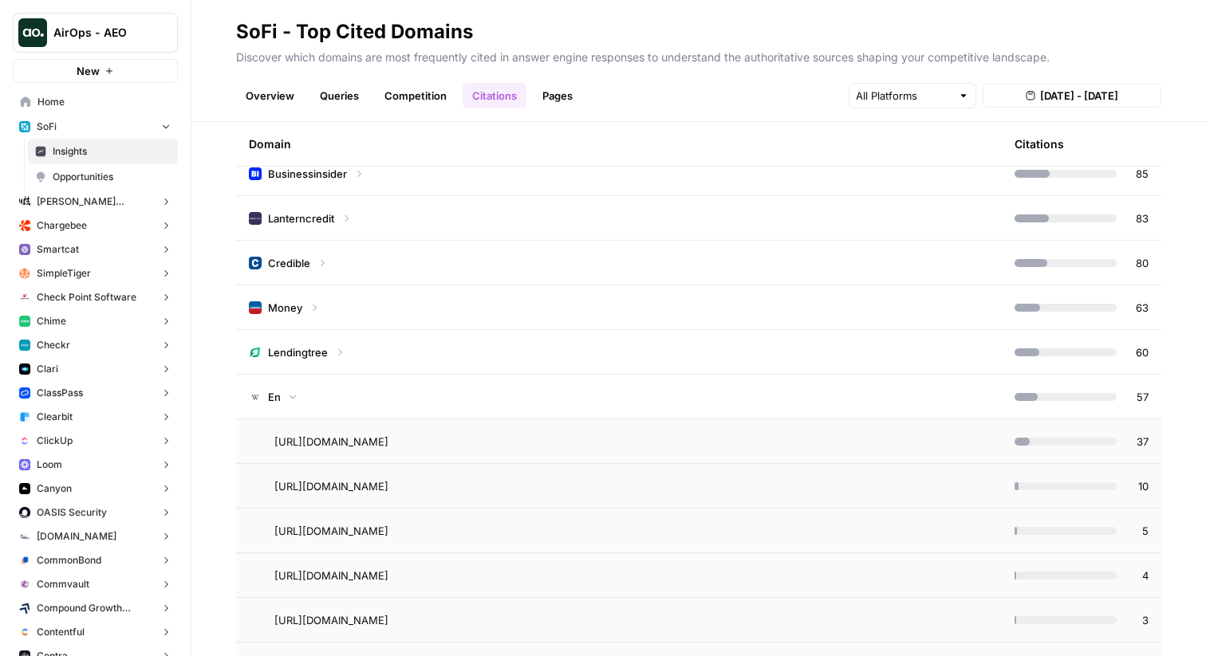
click at [544, 65] on p "Discover which domains are most frequently cited in answer engine responses to …" at bounding box center [698, 55] width 925 height 21
click at [543, 61] on p "Discover which domains are most frequently cited in answer engine responses to …" at bounding box center [698, 55] width 925 height 21
click at [574, 102] on link "Pages" at bounding box center [557, 96] width 49 height 26
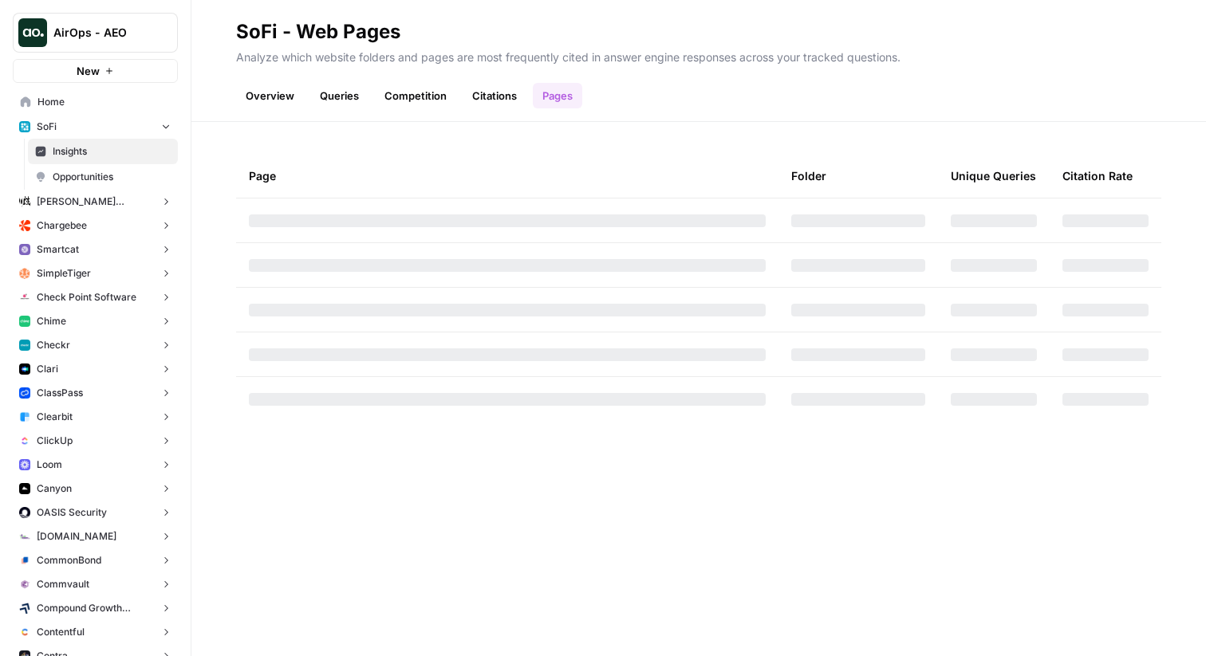
click at [424, 97] on link "Competition" at bounding box center [415, 96] width 81 height 26
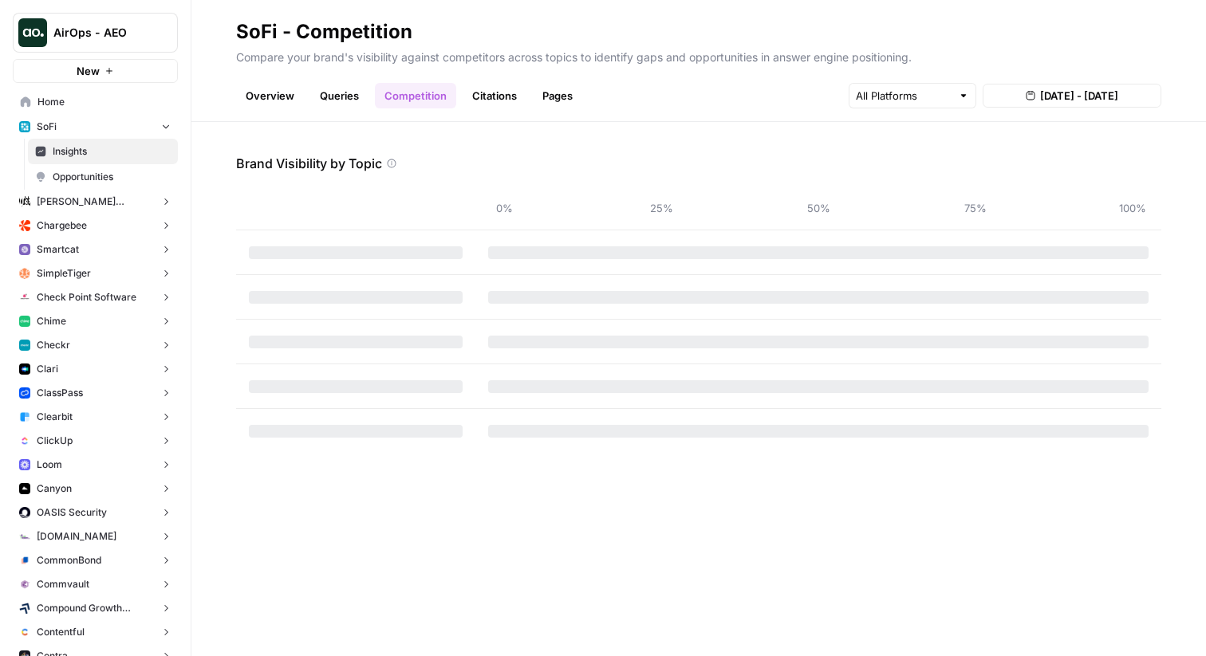
click at [317, 94] on link "Queries" at bounding box center [339, 96] width 58 height 26
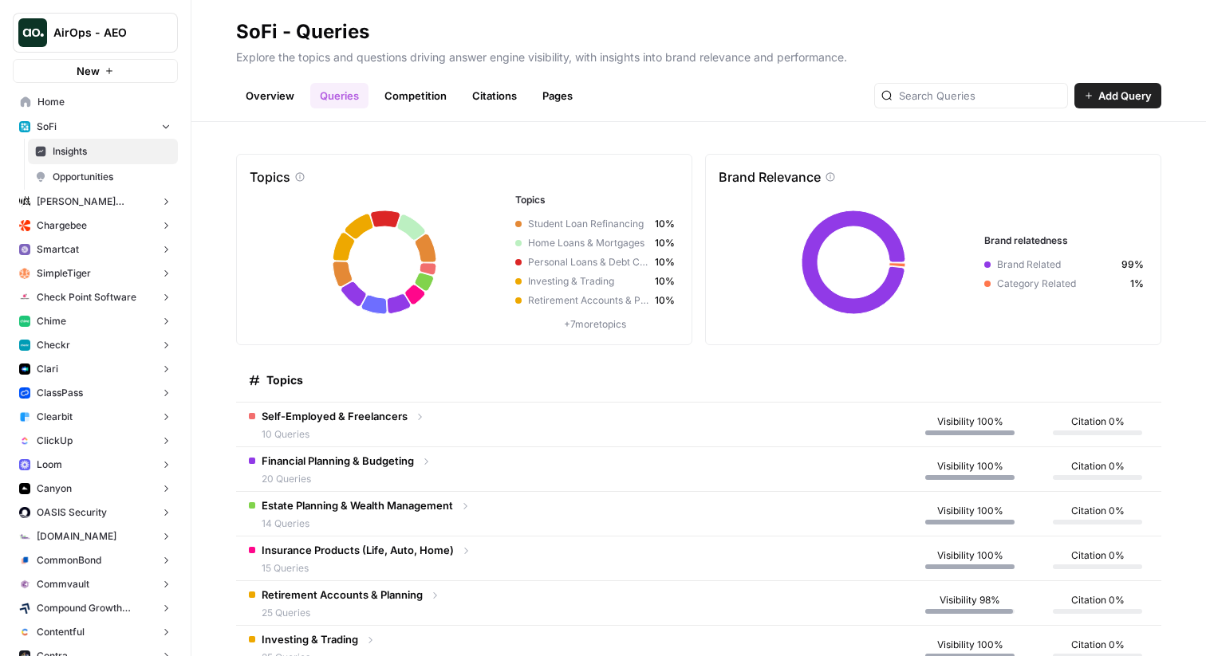
click at [415, 423] on div "Self-Employed & Freelancers 10 Queries" at bounding box center [337, 424] width 176 height 33
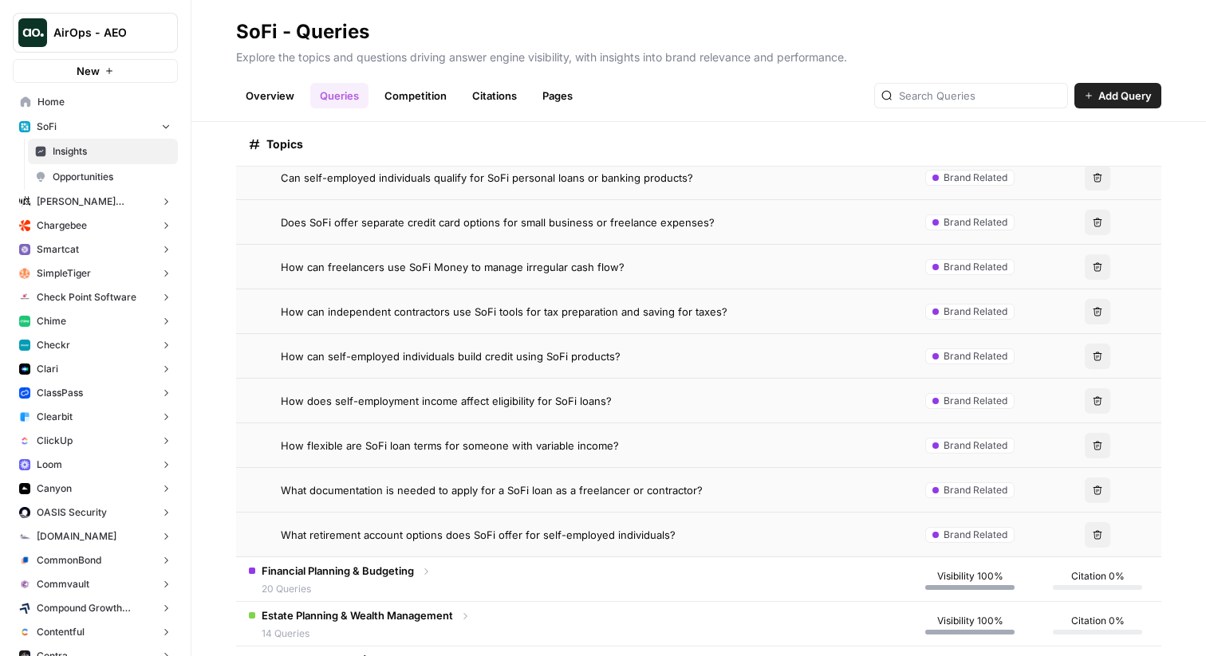
scroll to position [352, 0]
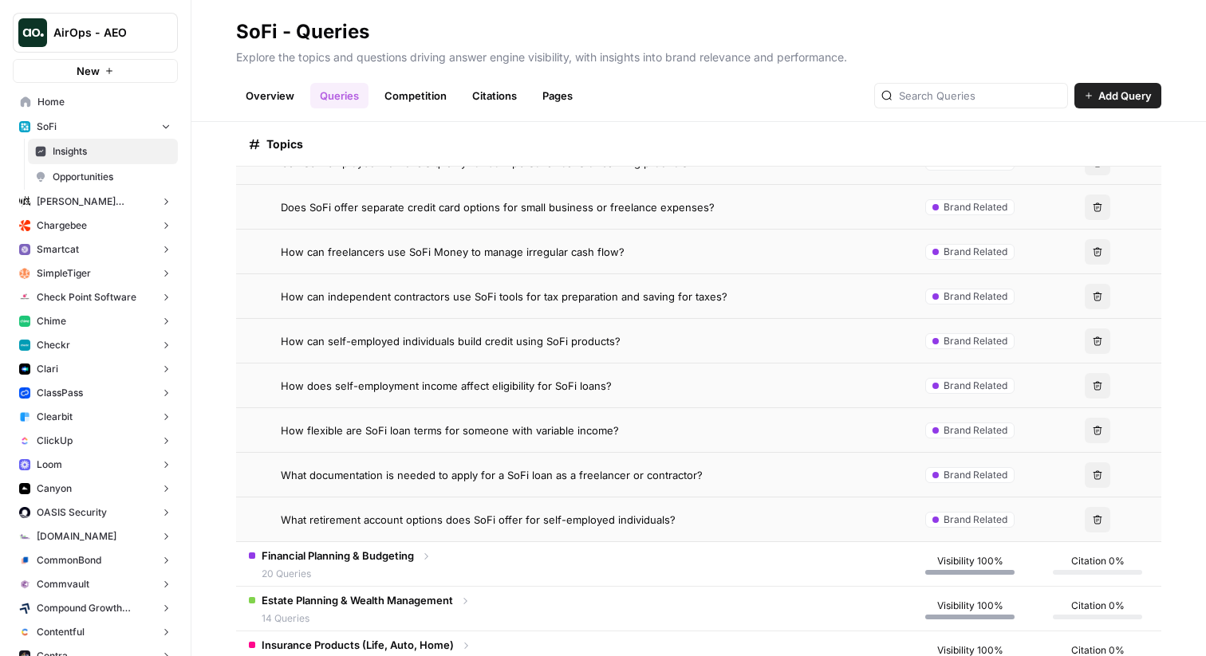
click at [452, 306] on td "How can independent contractors use SoFi tools for tax preparation and saving f…" at bounding box center [571, 296] width 670 height 44
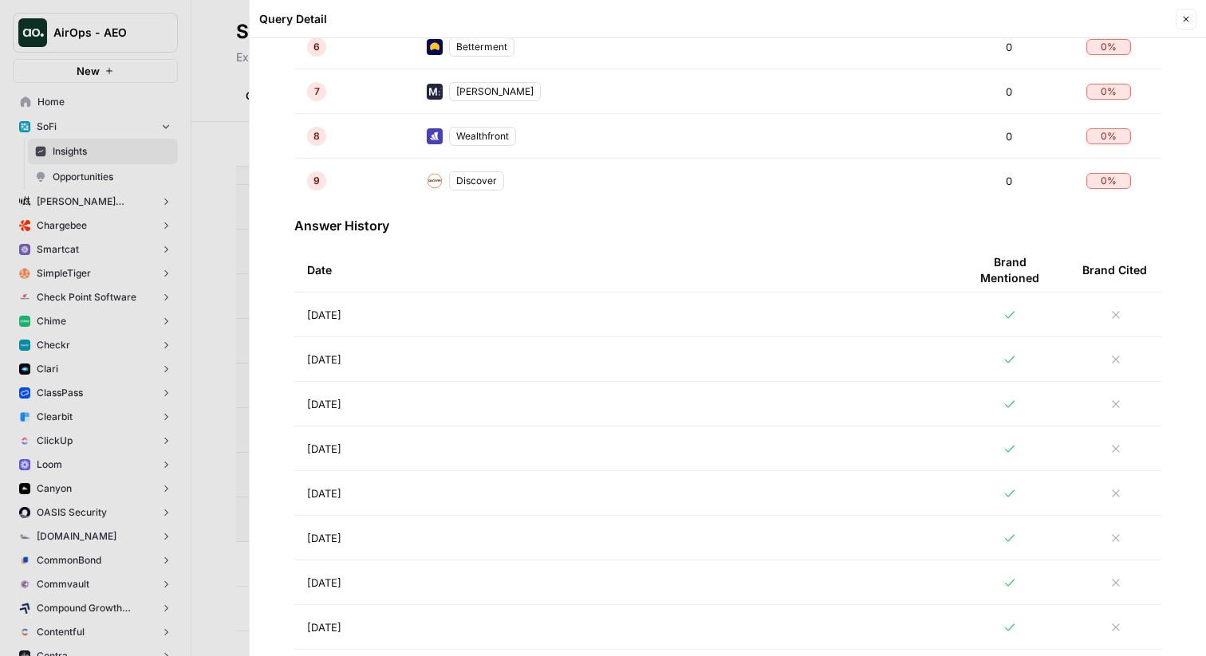
scroll to position [797, 0]
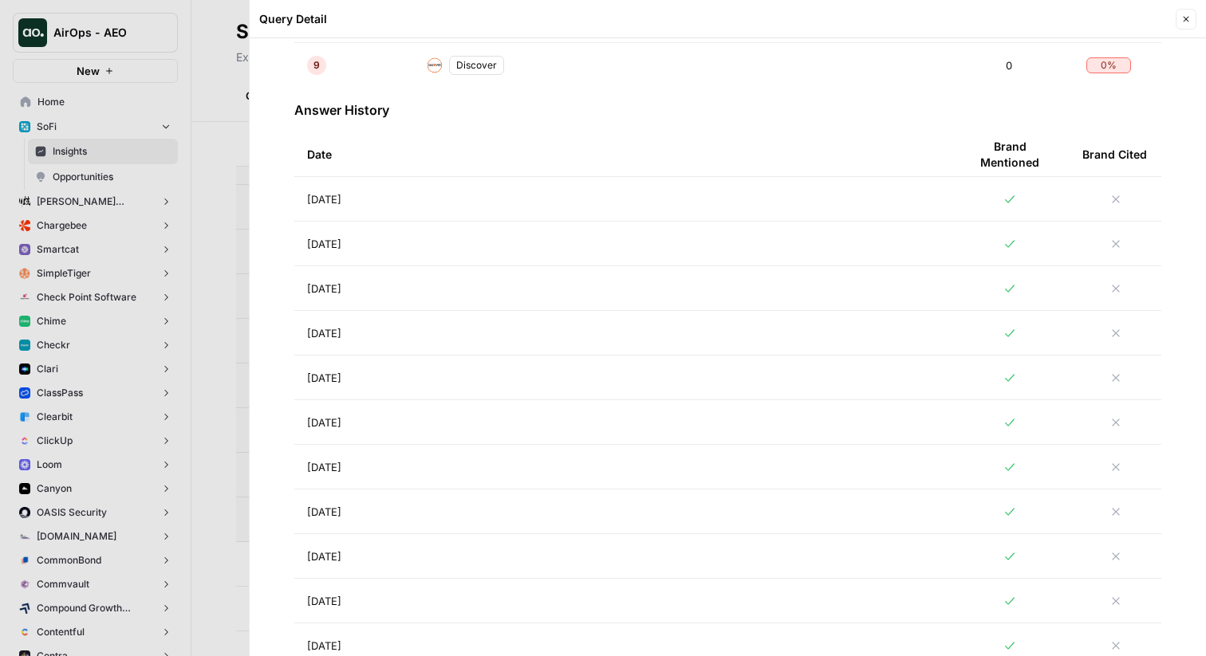
click at [416, 287] on td "[DATE]" at bounding box center [621, 288] width 655 height 44
